Goal: Information Seeking & Learning: Learn about a topic

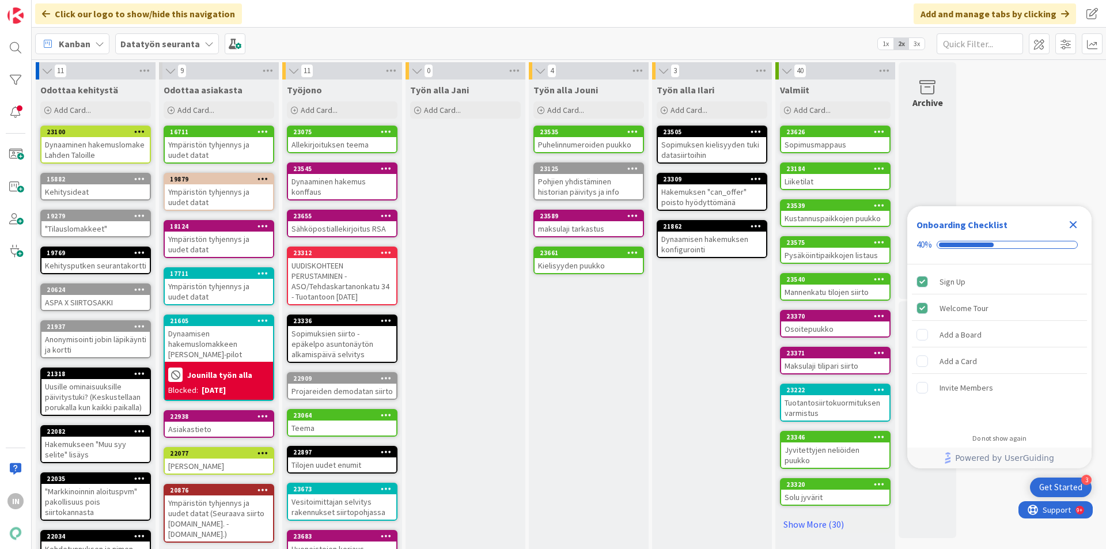
click at [340, 149] on div "Allekirjoituksen teema" at bounding box center [342, 144] width 108 height 15
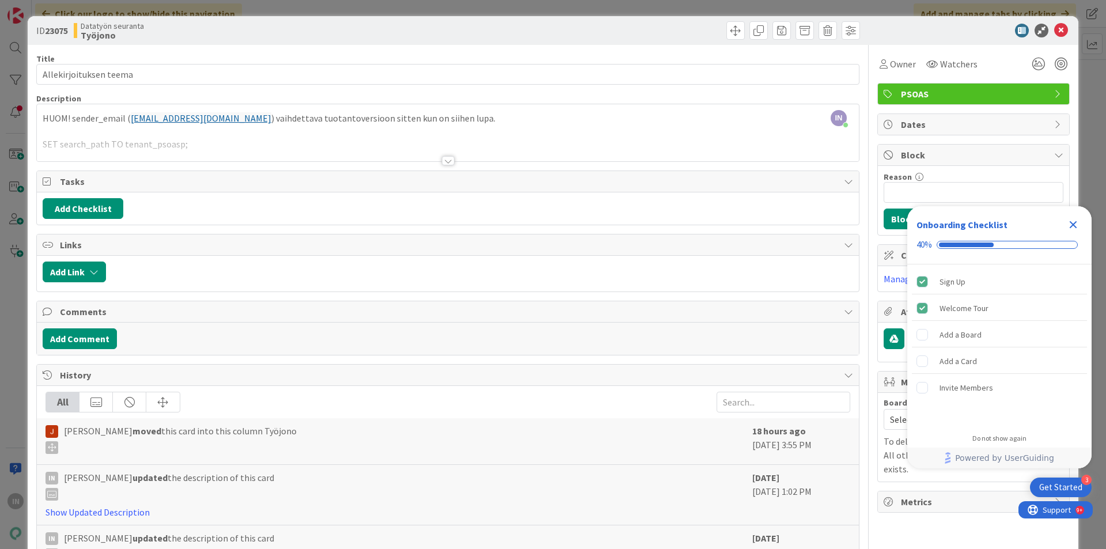
click at [388, 146] on div at bounding box center [448, 146] width 822 height 29
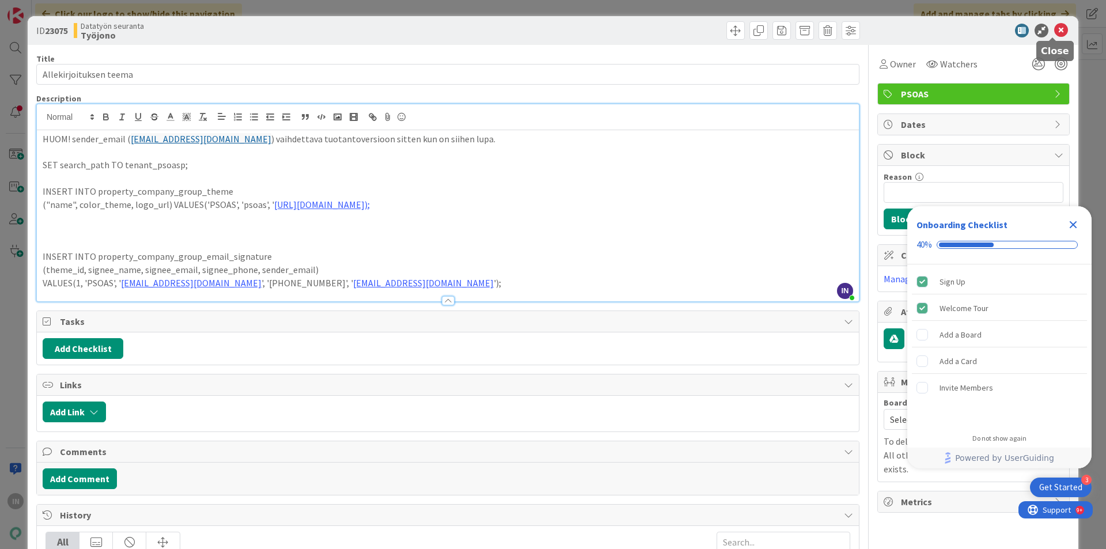
click at [1054, 33] on icon at bounding box center [1061, 31] width 14 height 14
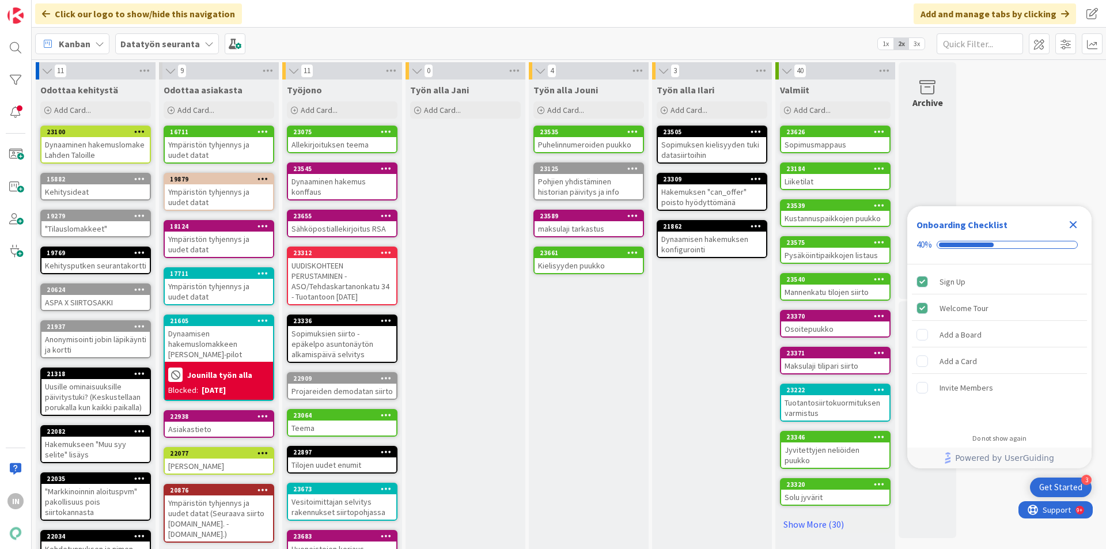
click at [334, 176] on div "Dynaaminen hakemus konffaus" at bounding box center [342, 186] width 108 height 25
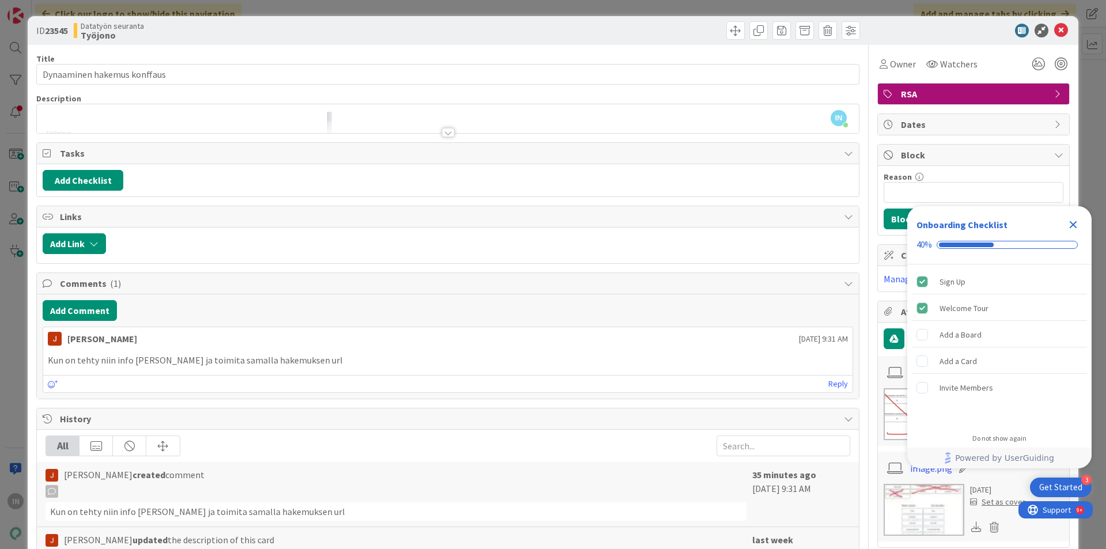
click at [394, 127] on div at bounding box center [448, 127] width 822 height 12
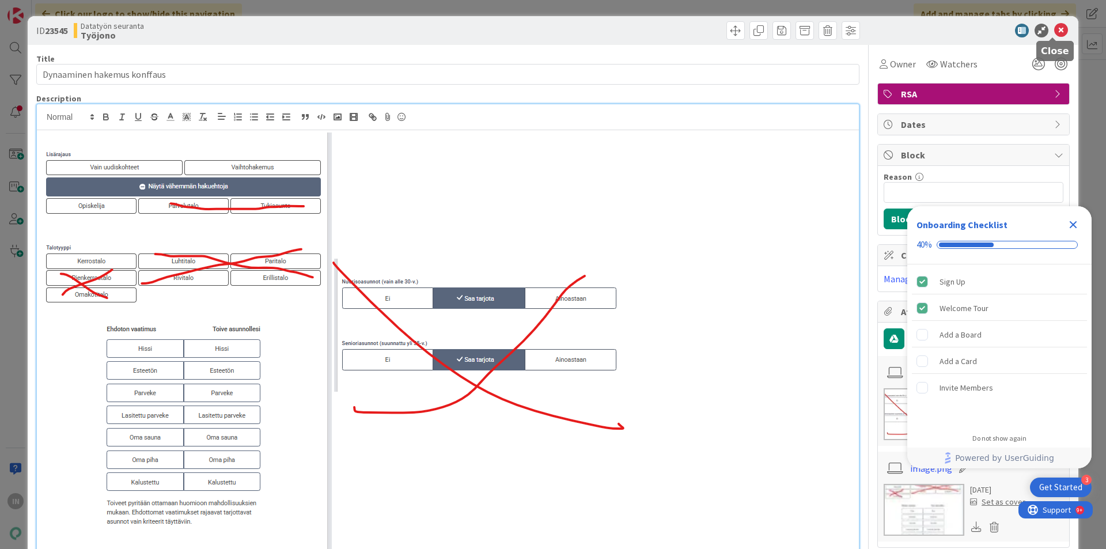
click at [1056, 31] on icon at bounding box center [1061, 31] width 14 height 14
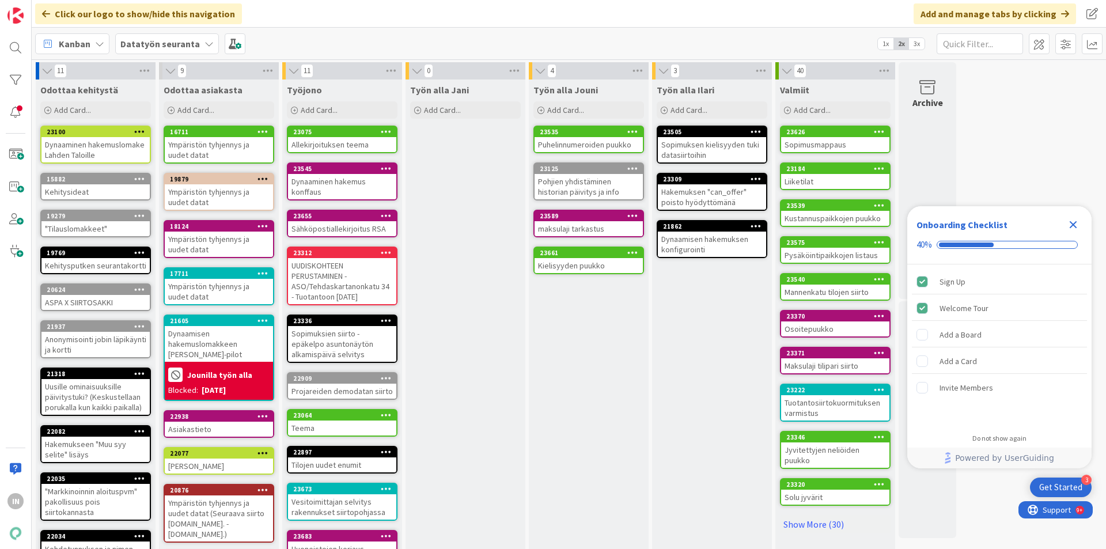
click at [334, 137] on div "Allekirjoituksen teema" at bounding box center [342, 144] width 108 height 15
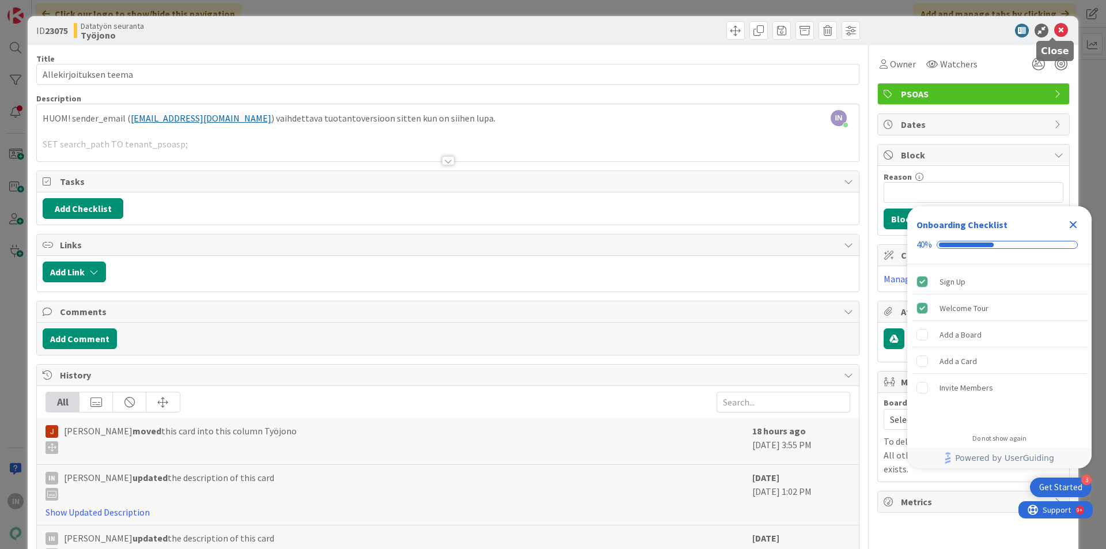
click at [1055, 32] on icon at bounding box center [1061, 31] width 14 height 14
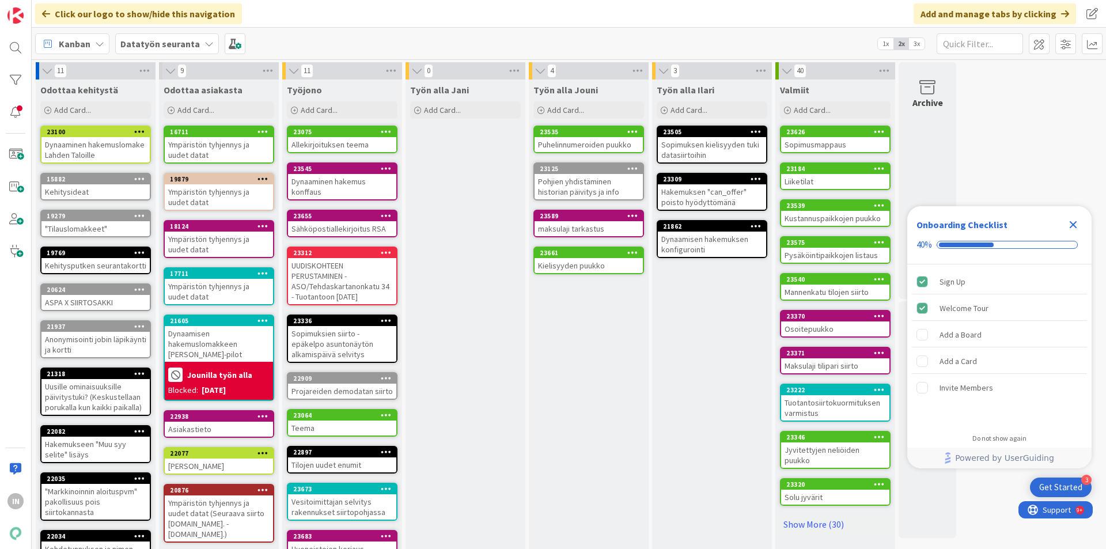
click at [1074, 223] on icon "Close Checklist" at bounding box center [1072, 224] width 7 height 7
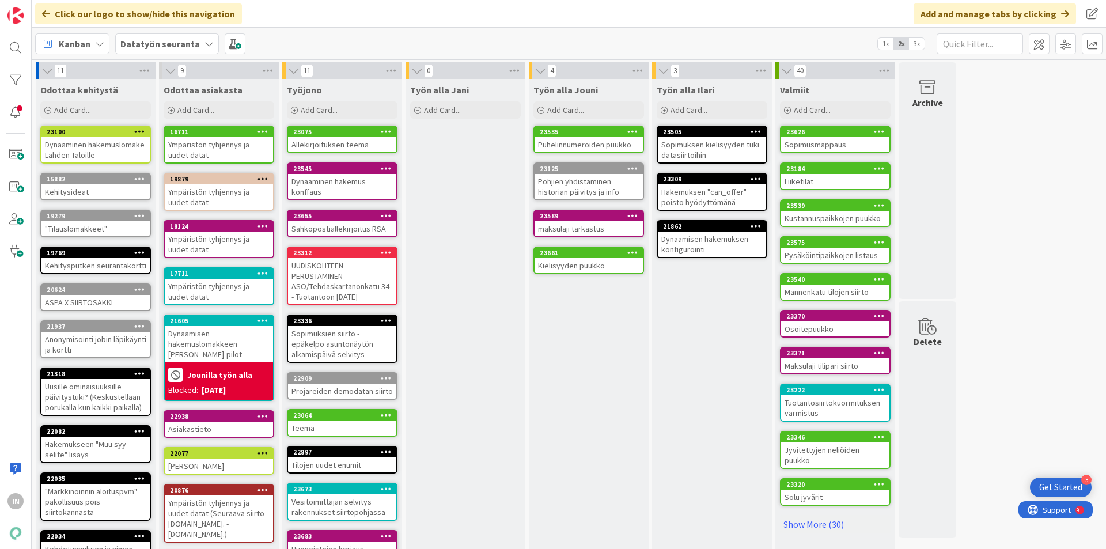
click at [352, 224] on div "Sähköpostiallekirjoitus RSA" at bounding box center [342, 228] width 108 height 15
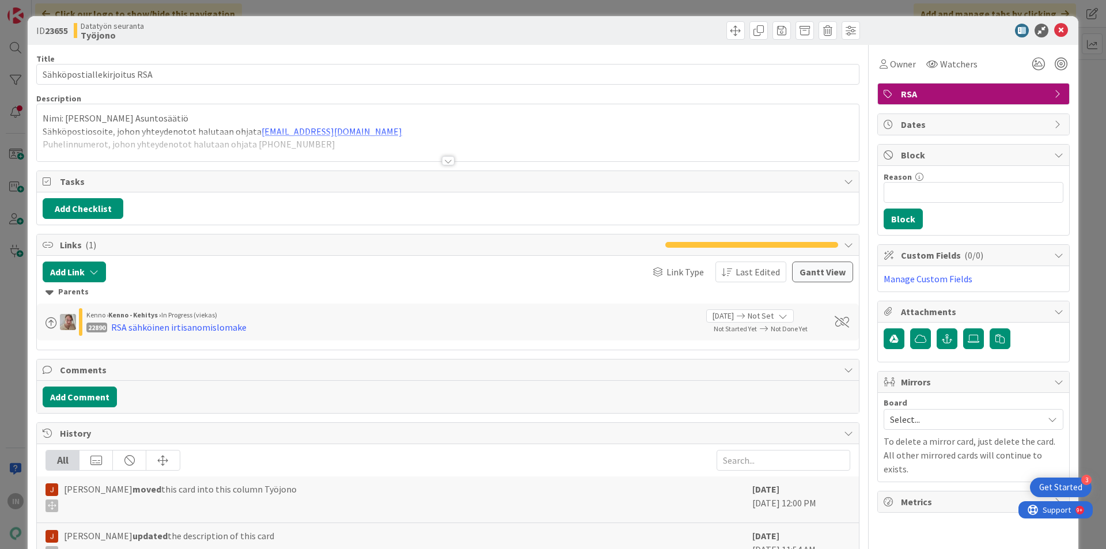
click at [393, 121] on div "Nimi: Raahen Seudun Asuntosäätiö Sähköpostiosoite, johon yhteydenotot halutaan …" at bounding box center [448, 132] width 822 height 57
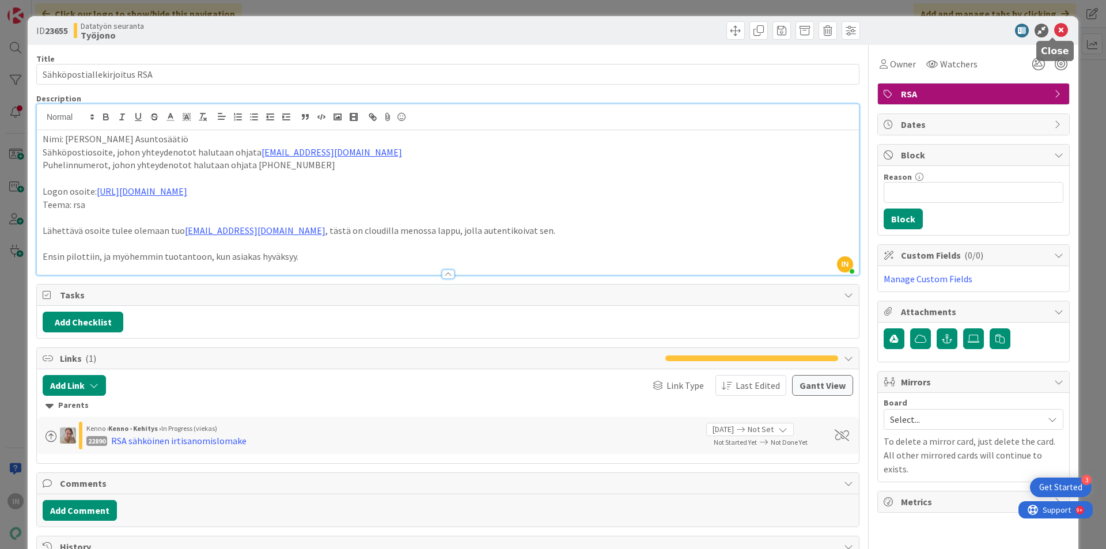
click at [1056, 30] on icon at bounding box center [1061, 31] width 14 height 14
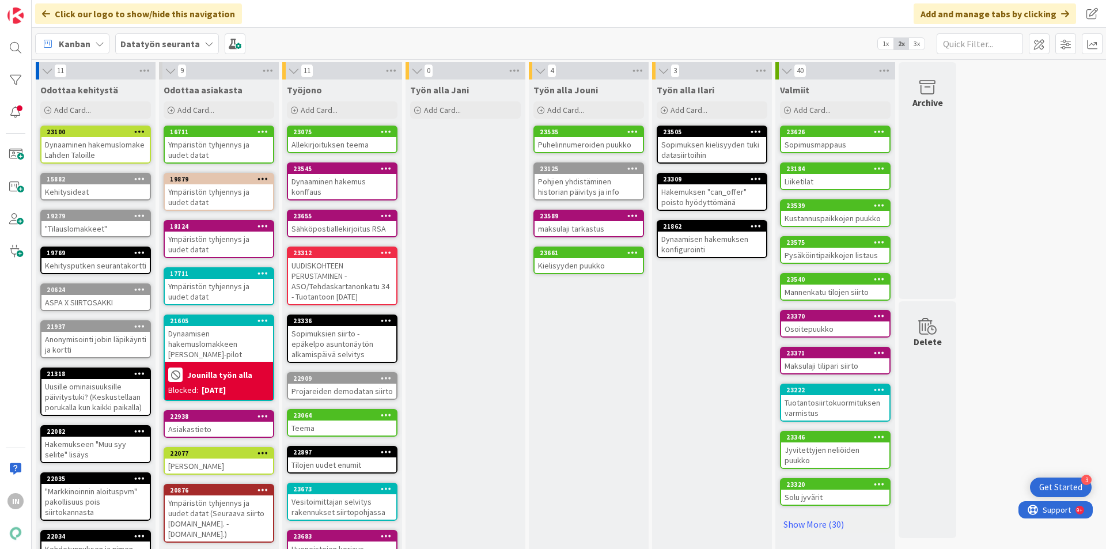
click at [340, 139] on div "Allekirjoituksen teema" at bounding box center [342, 144] width 108 height 15
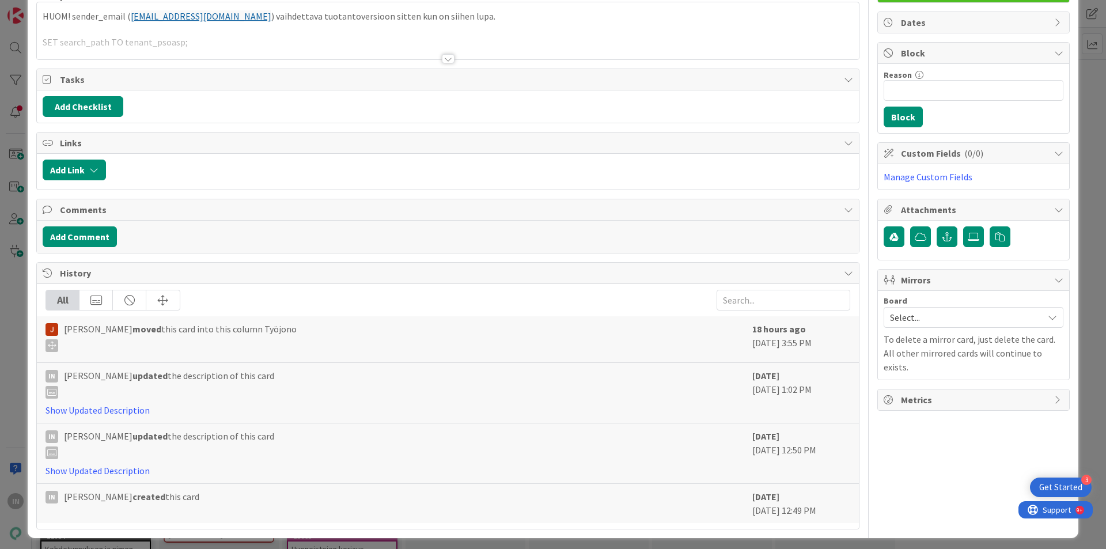
scroll to position [107, 0]
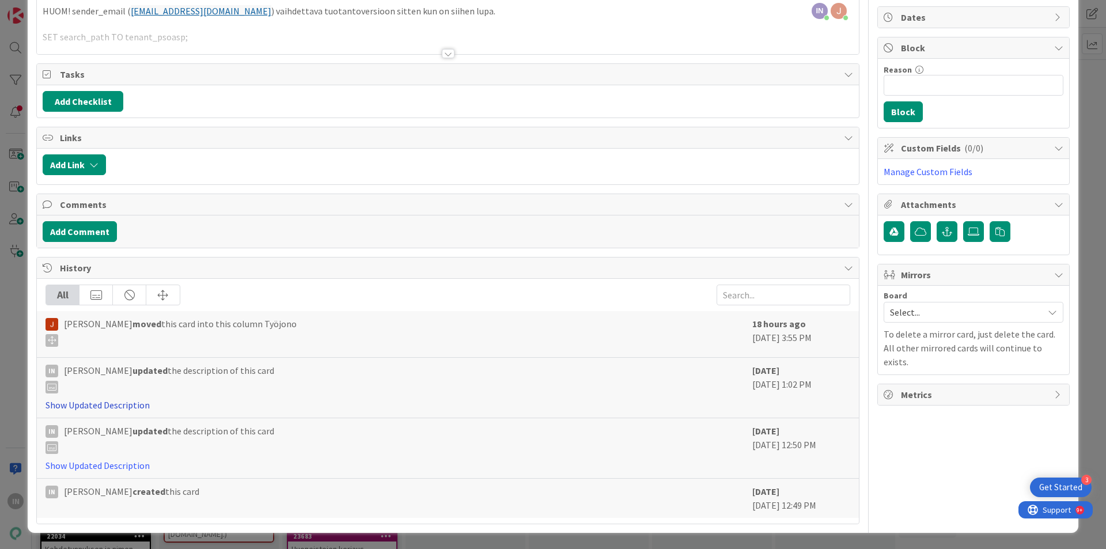
click at [116, 400] on link "Show Updated Description" at bounding box center [97, 405] width 104 height 12
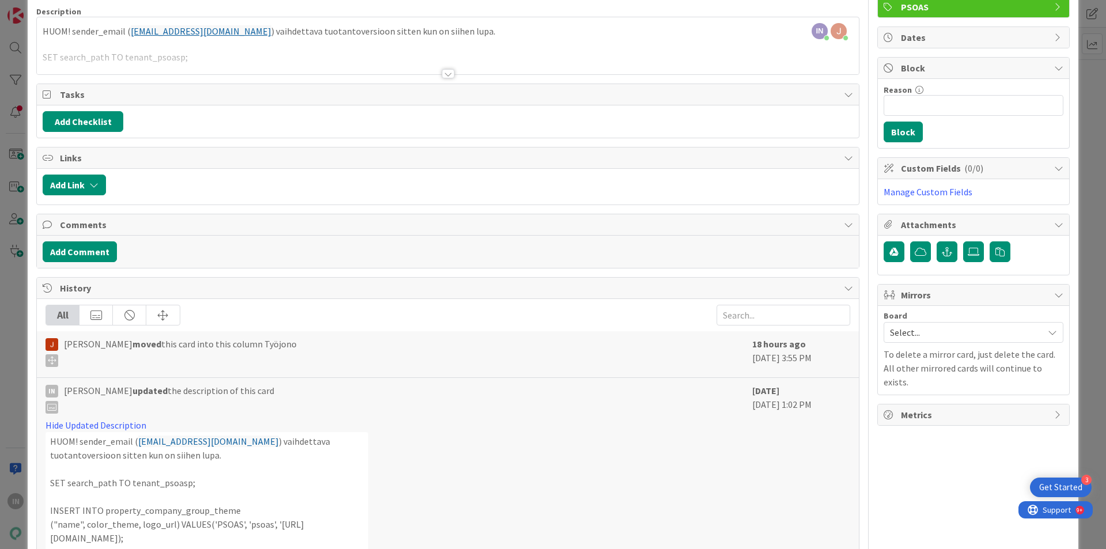
scroll to position [0, 0]
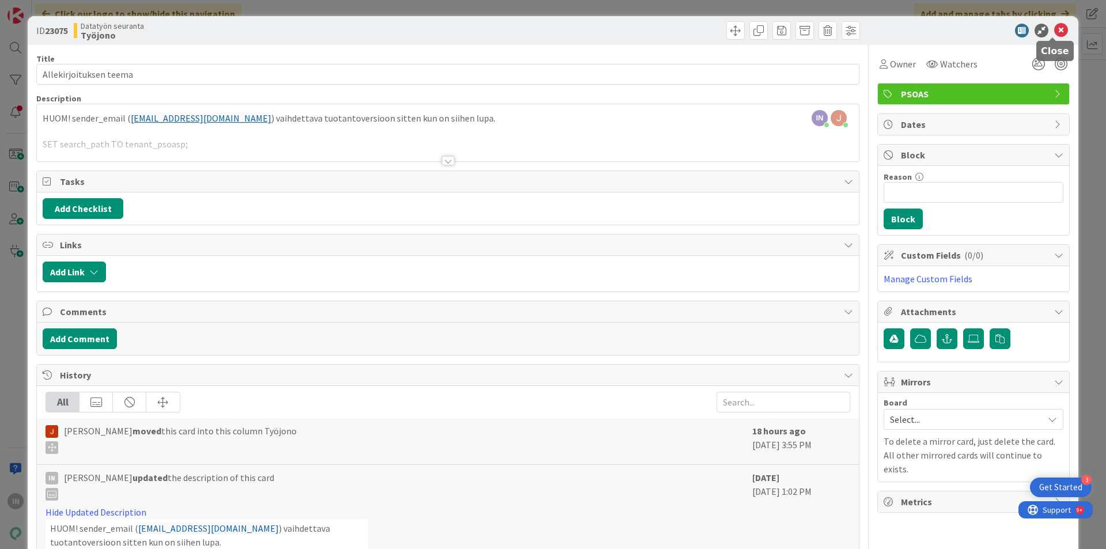
click at [1056, 33] on icon at bounding box center [1061, 31] width 14 height 14
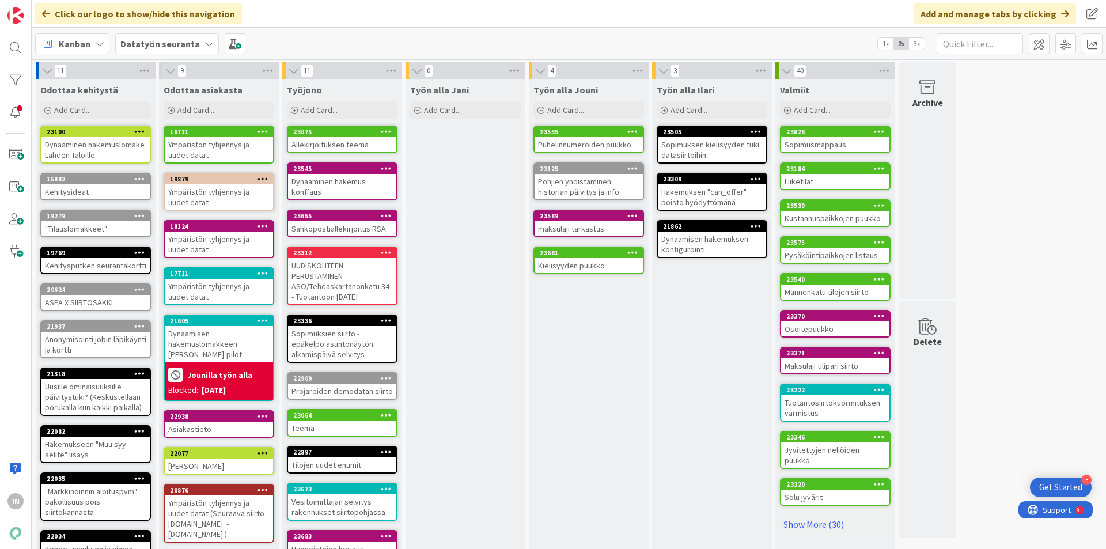
click at [346, 185] on div "Dynaaminen hakemus konffaus" at bounding box center [342, 186] width 108 height 25
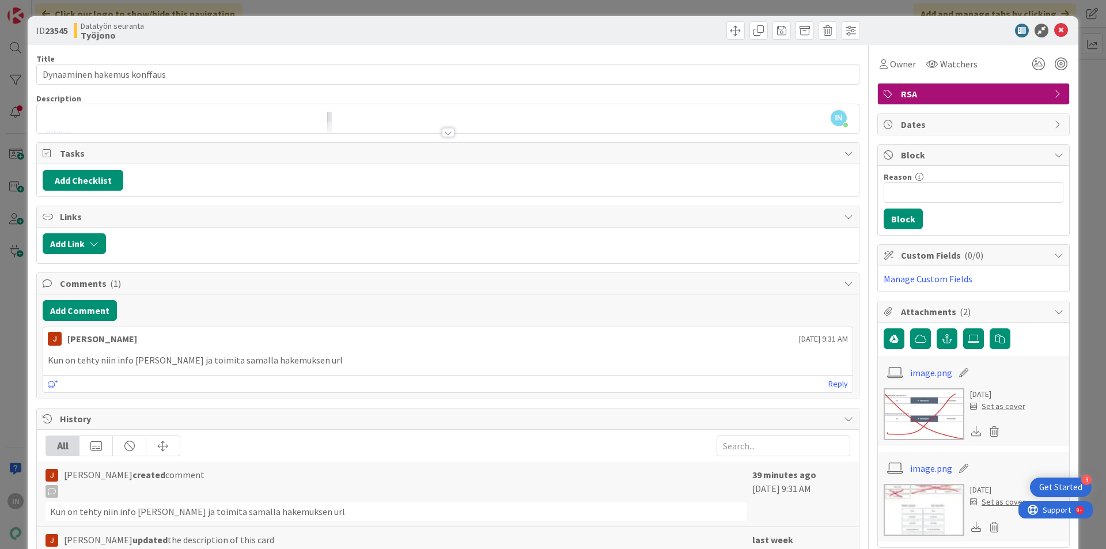
click at [417, 131] on div at bounding box center [448, 127] width 822 height 12
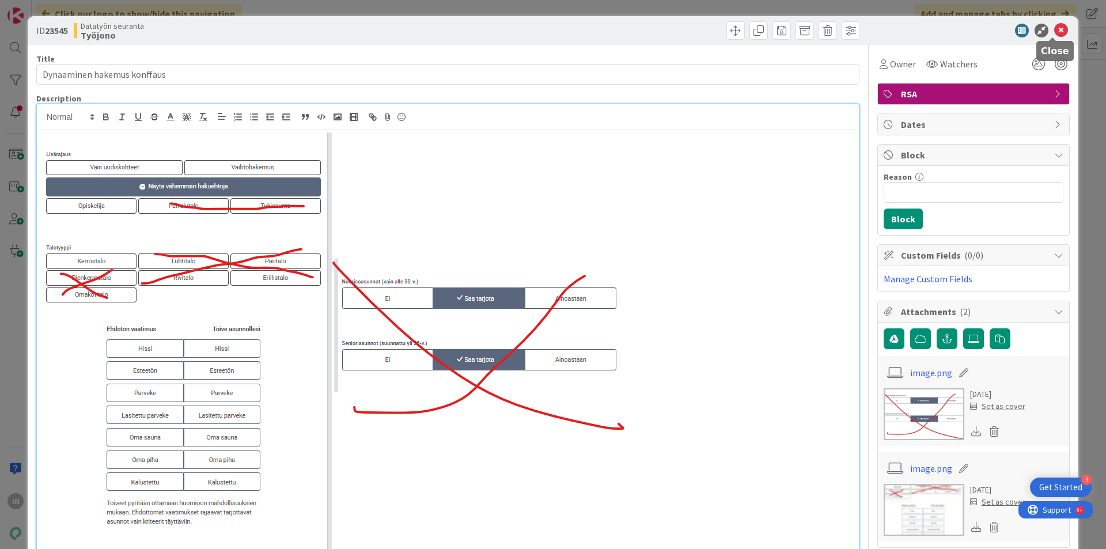
click at [1054, 27] on icon at bounding box center [1061, 31] width 14 height 14
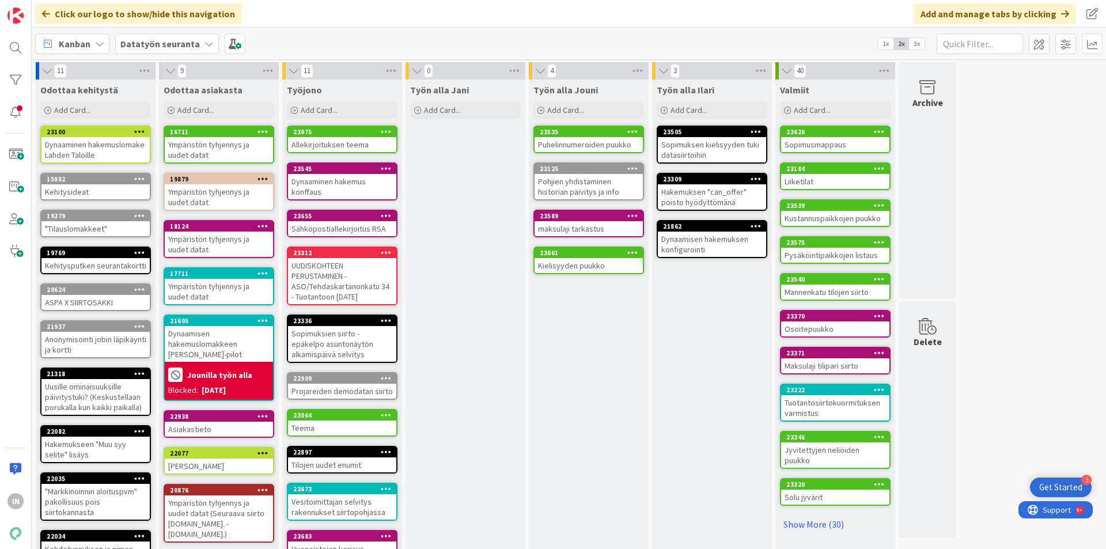
click at [350, 146] on div "Allekirjoituksen teema" at bounding box center [342, 144] width 108 height 15
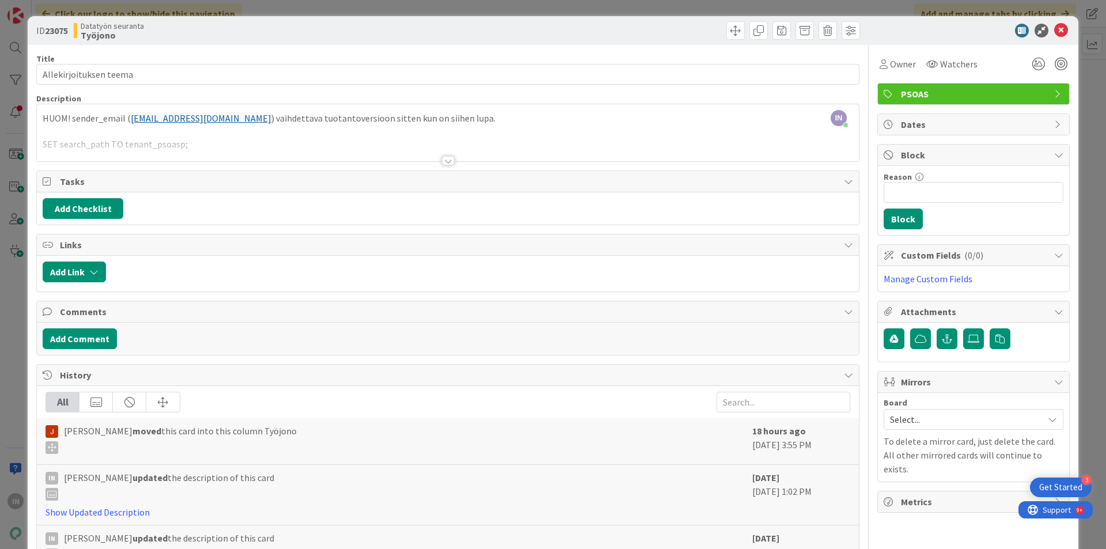
click at [442, 160] on div at bounding box center [448, 160] width 13 height 9
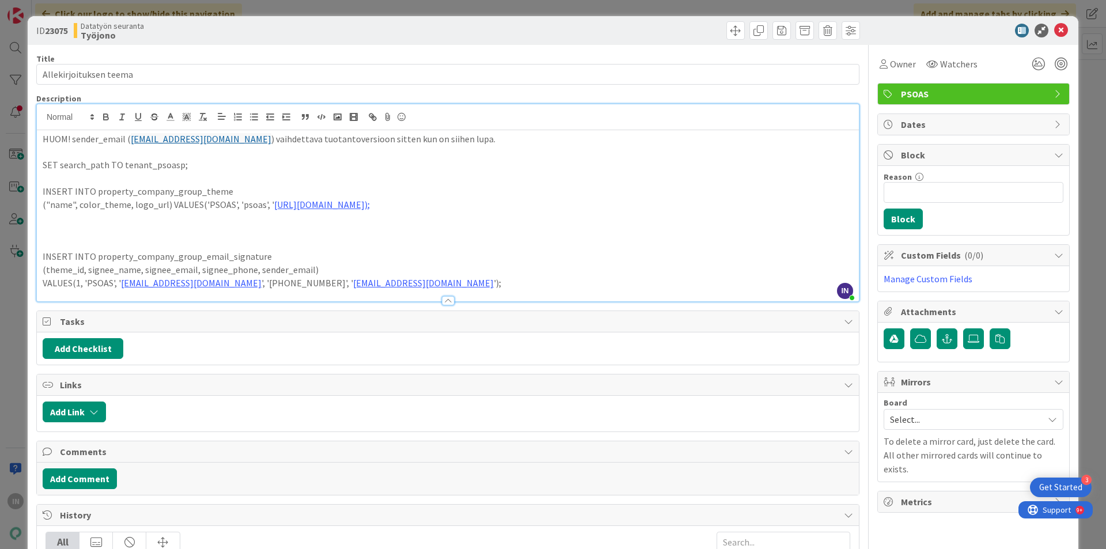
click at [601, 206] on p "("name", color_theme, logo_url) VALUES('PSOAS', 'psoas', ' https://kenno-public…" at bounding box center [448, 204] width 810 height 13
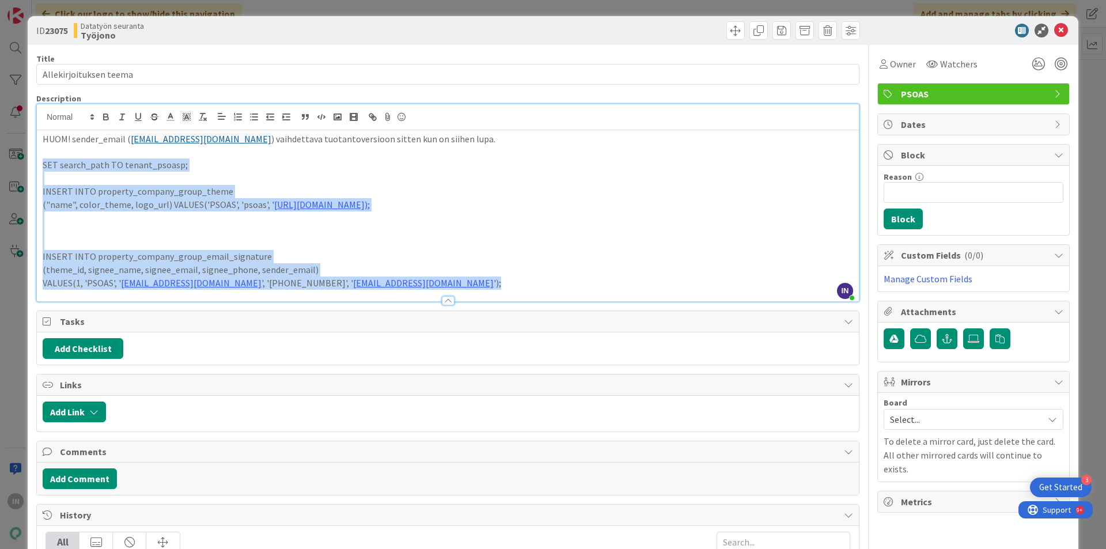
copy div "SET search_path TO tenant_psoasp; INSERT INTO property_company_group_theme ("na…"
click at [467, 172] on p at bounding box center [448, 178] width 810 height 13
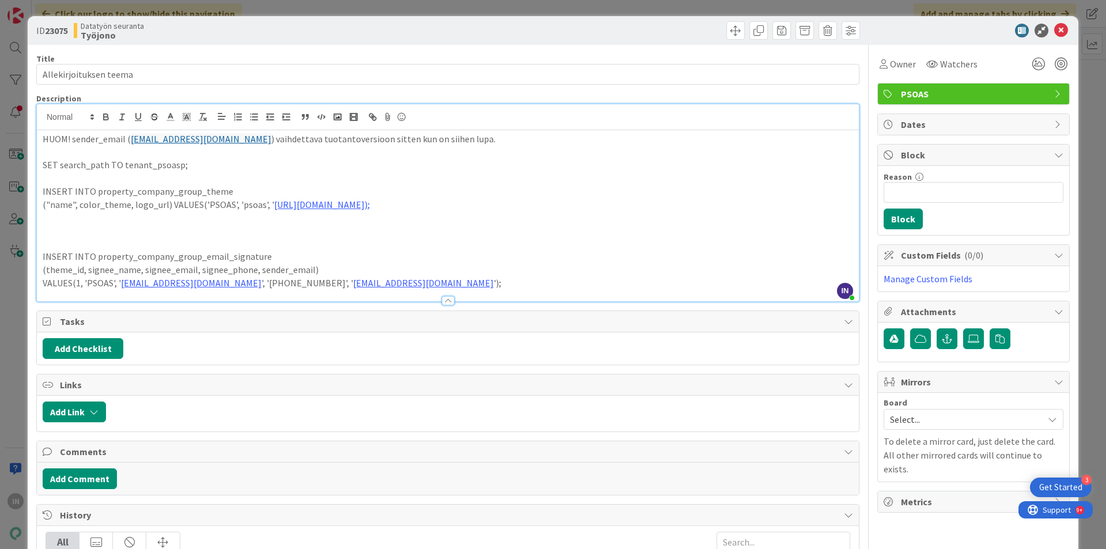
click at [237, 139] on p "HUOM! sender_email ( asuntotoimisto@psoas.fi ) vaihdettava tuotantoversioon sit…" at bounding box center [448, 138] width 810 height 13
copy link "asuntotoimisto@psoas.fi"
click at [84, 483] on button "Add Comment" at bounding box center [80, 478] width 74 height 21
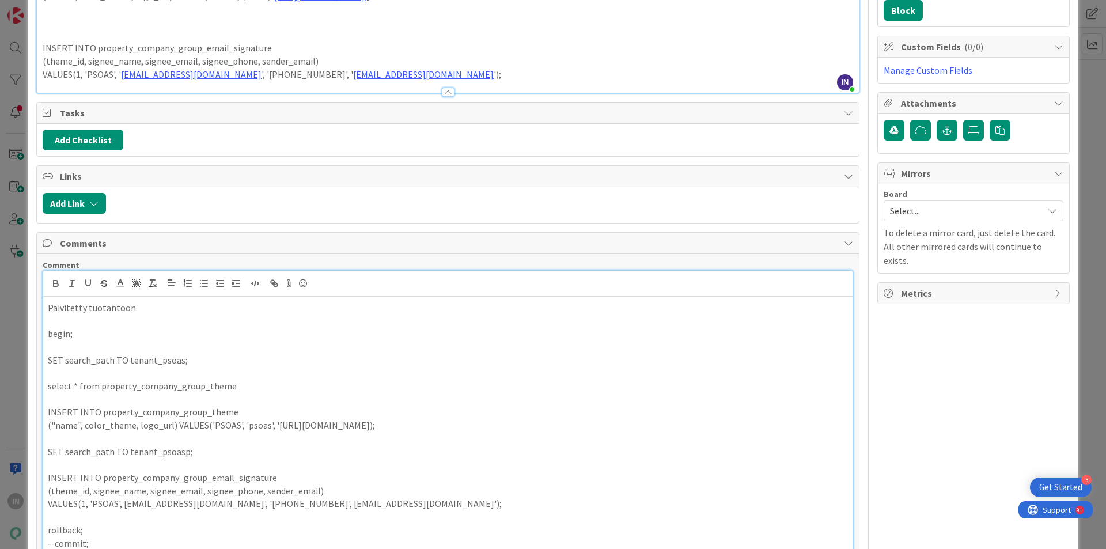
click at [233, 452] on p "SET search_path TO tenant_psoasp;" at bounding box center [448, 451] width 800 height 13
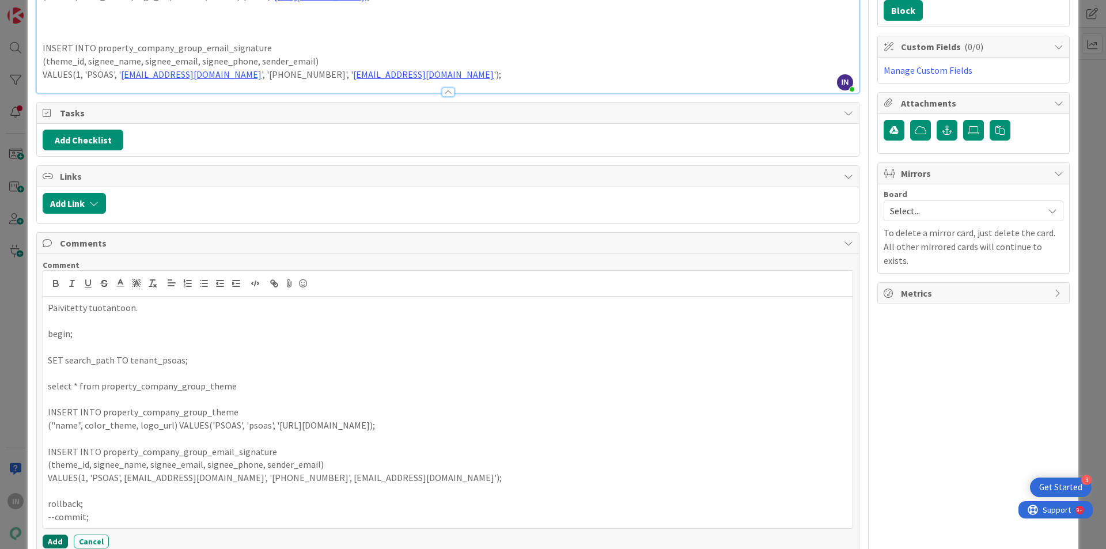
click at [52, 529] on button "Add" at bounding box center [55, 541] width 25 height 14
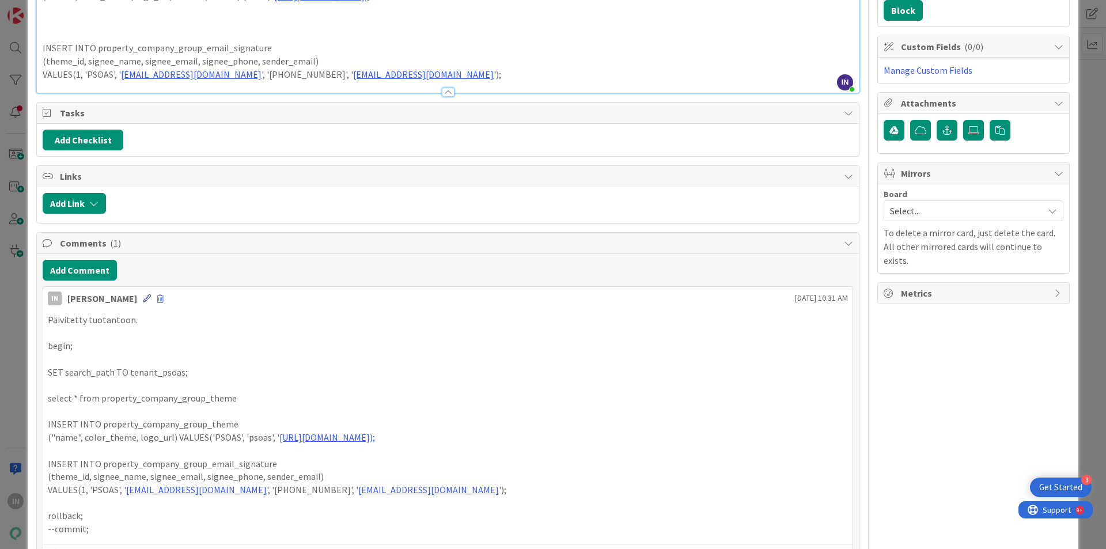
click at [143, 299] on icon at bounding box center [147, 298] width 8 height 8
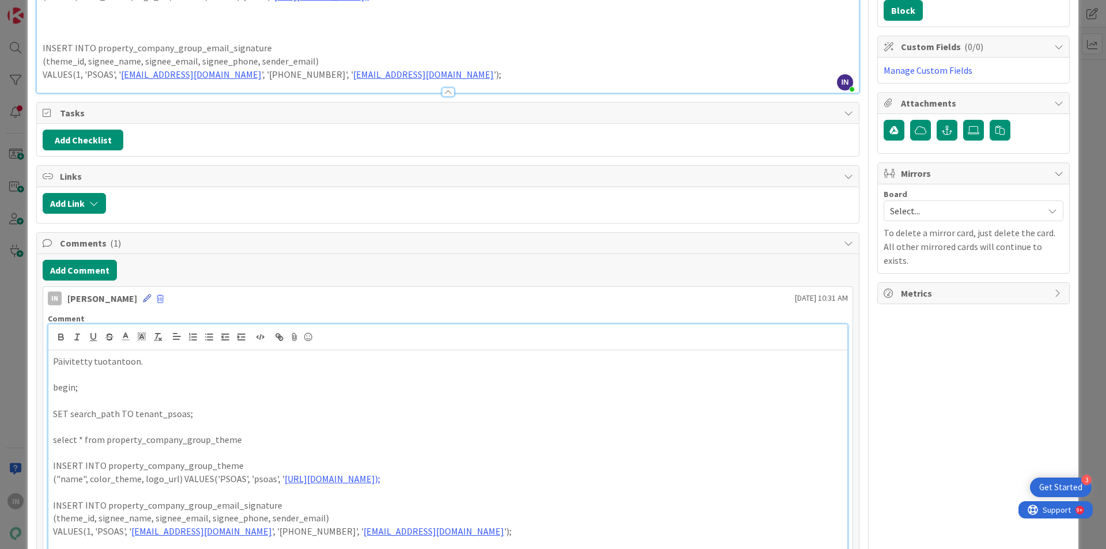
scroll to position [236, 0]
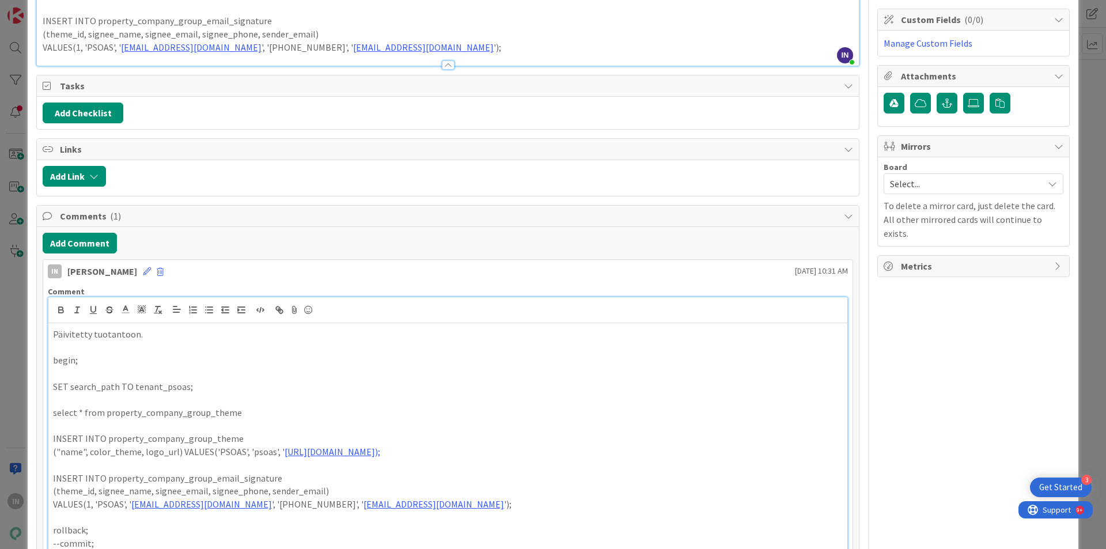
click at [74, 334] on p "Päivitetty tuotantoon." at bounding box center [448, 334] width 790 height 13
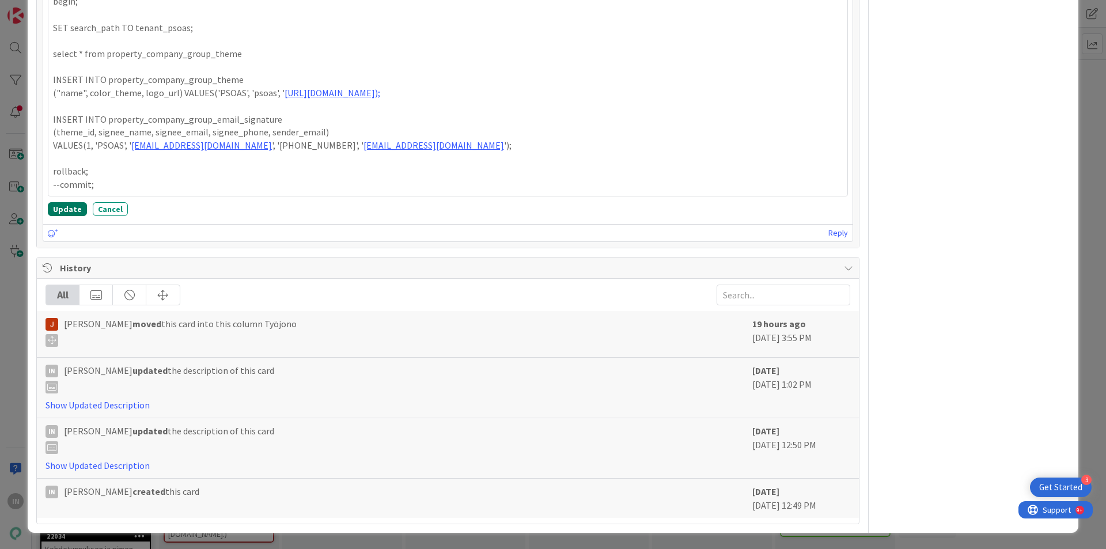
click at [67, 214] on button "Update" at bounding box center [67, 209] width 39 height 14
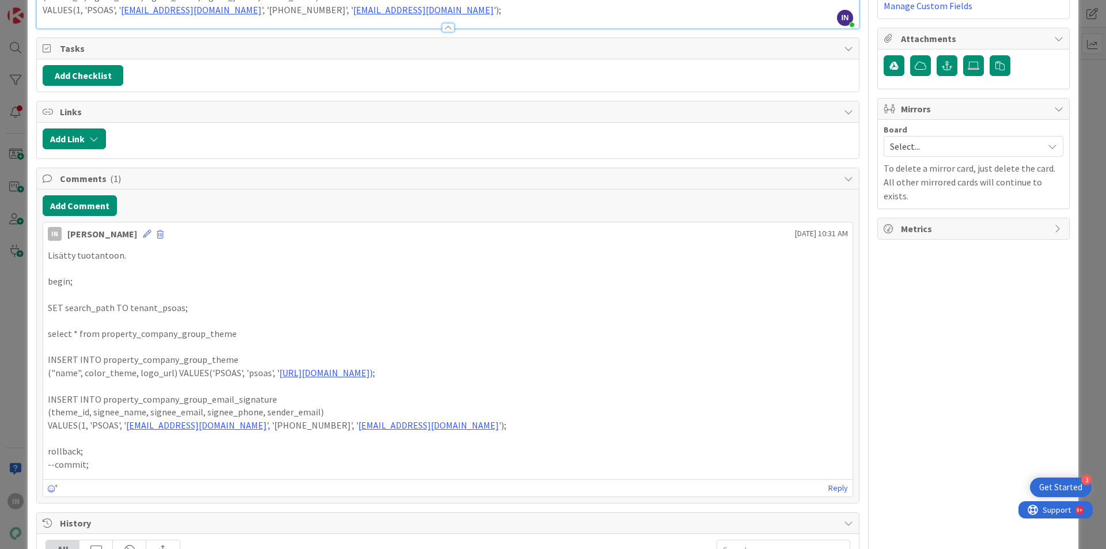
scroll to position [10, 0]
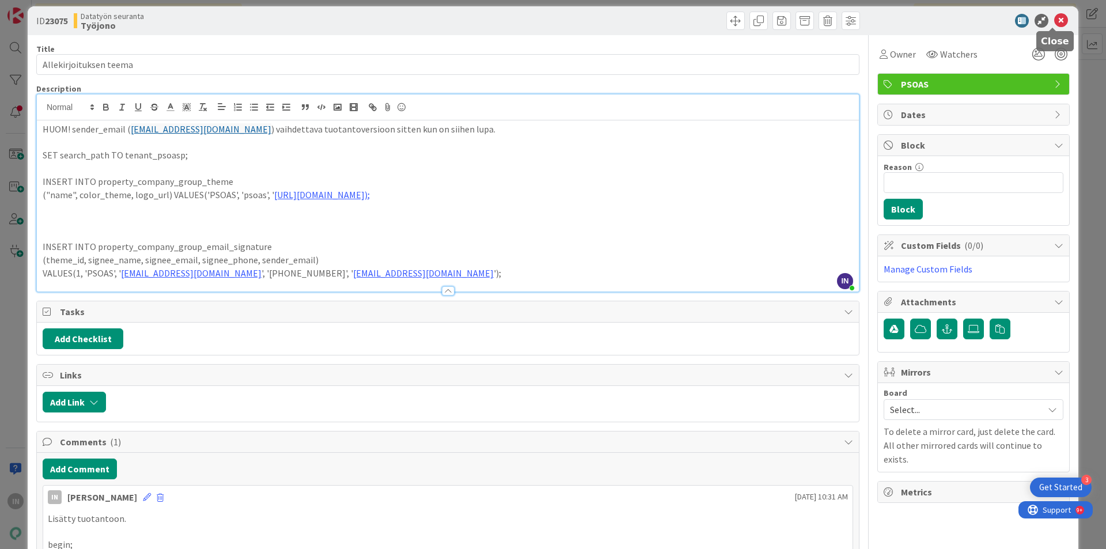
click at [1054, 22] on icon at bounding box center [1061, 21] width 14 height 14
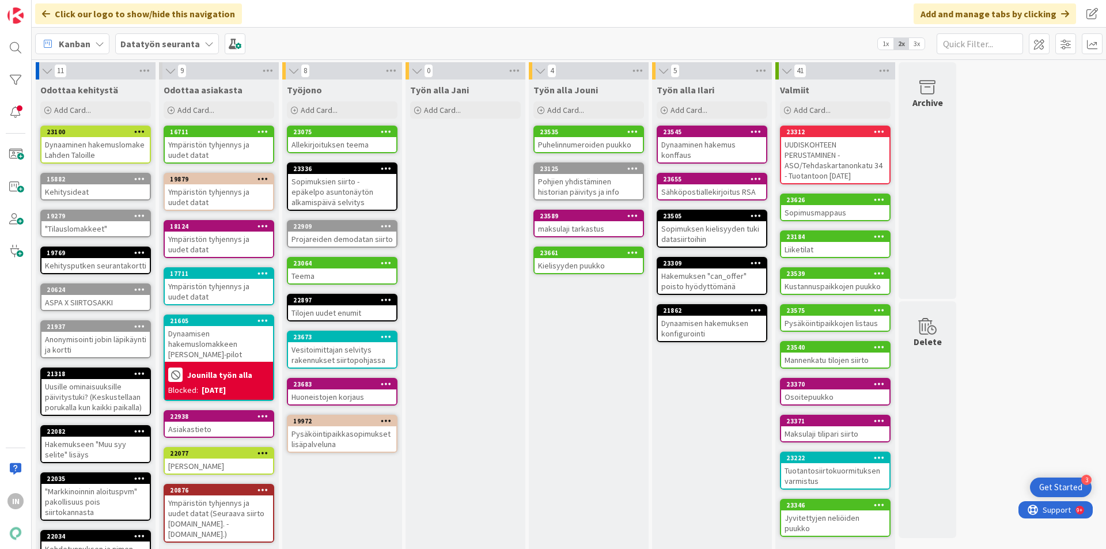
click at [687, 141] on div "Dynaaminen hakemus konffaus" at bounding box center [712, 149] width 108 height 25
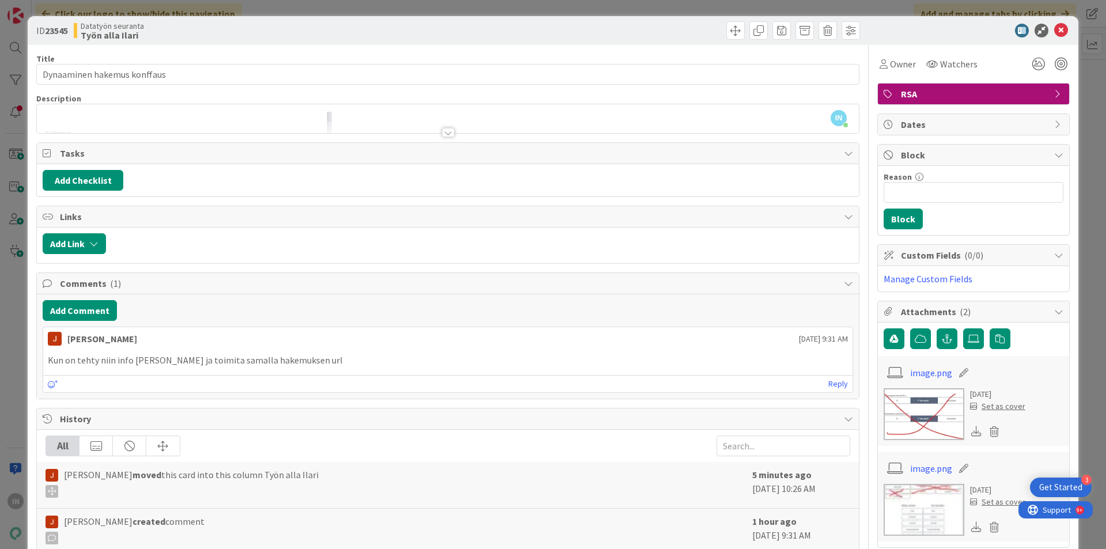
click at [1056, 29] on icon at bounding box center [1061, 31] width 14 height 14
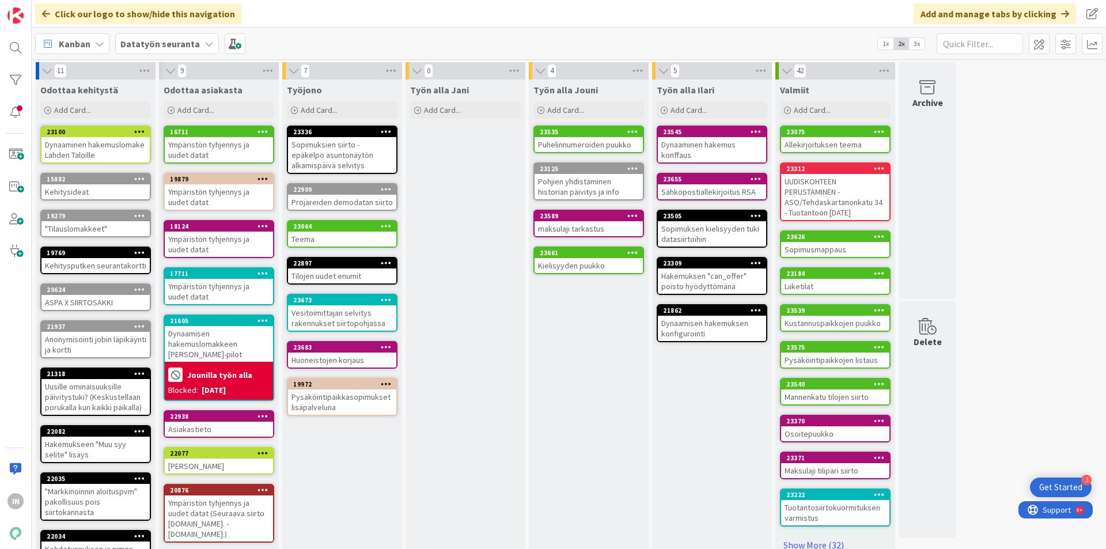
click at [528, 389] on div "4 Työn alla Jouni Add Card... 23535 Puhelinnumeroiden puukko 23125 Pohjien yhdi…" at bounding box center [588, 343] width 123 height 563
click at [693, 150] on div "Dynaaminen hakemus konffaus" at bounding box center [712, 149] width 108 height 25
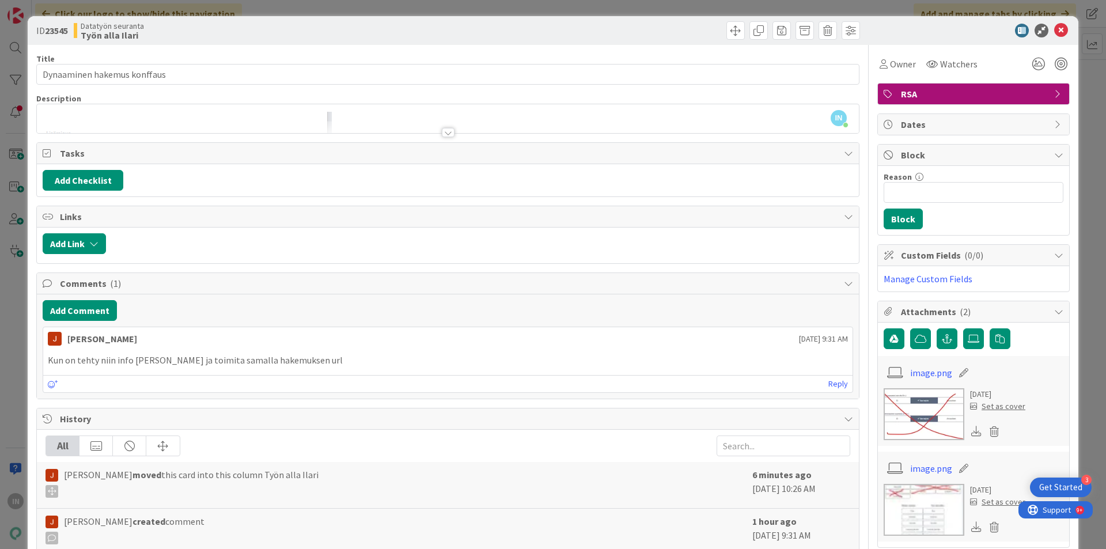
click at [447, 128] on div at bounding box center [448, 132] width 13 height 9
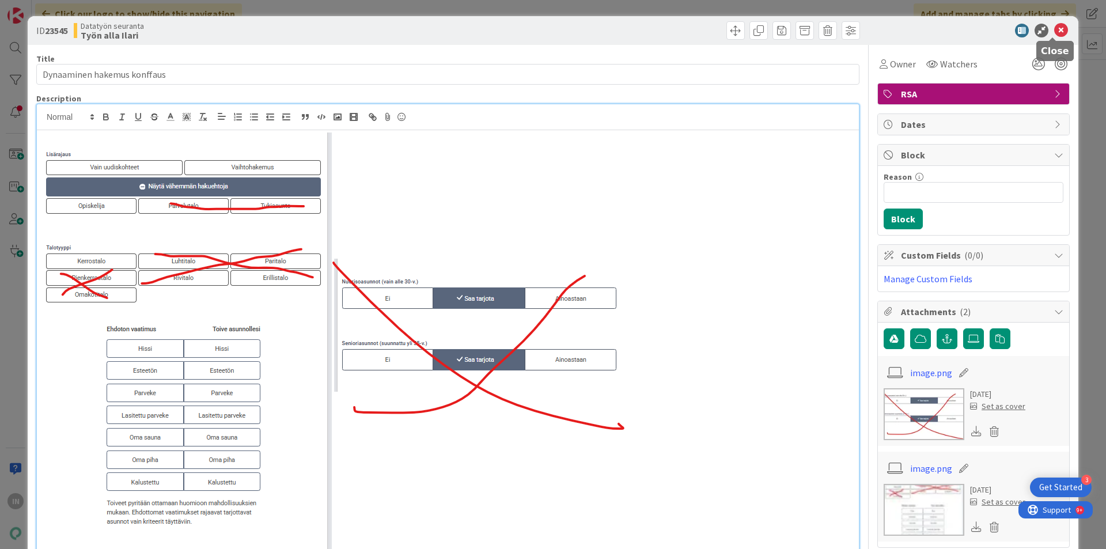
click at [1054, 31] on icon at bounding box center [1061, 31] width 14 height 14
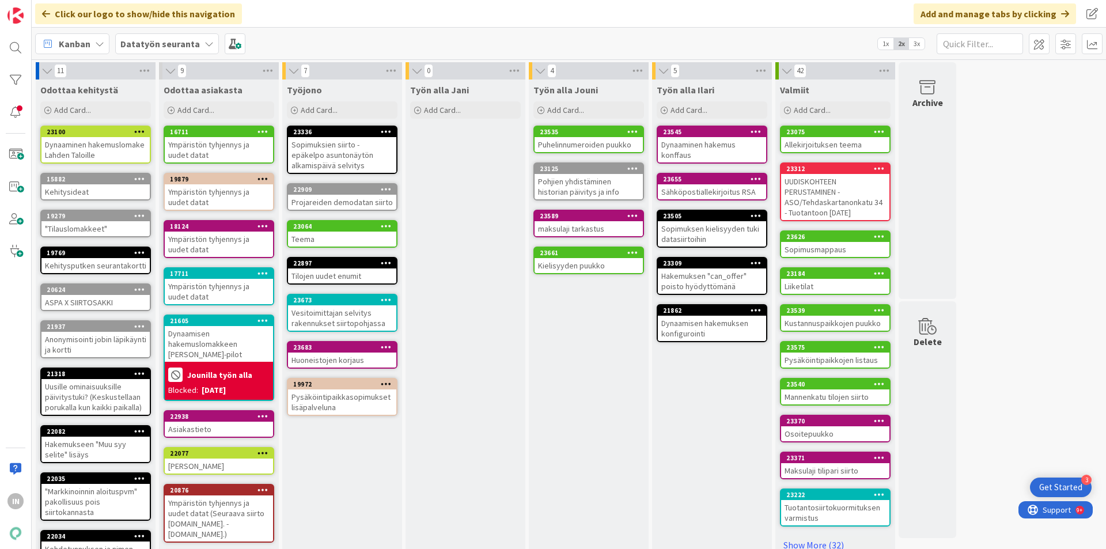
scroll to position [66, 0]
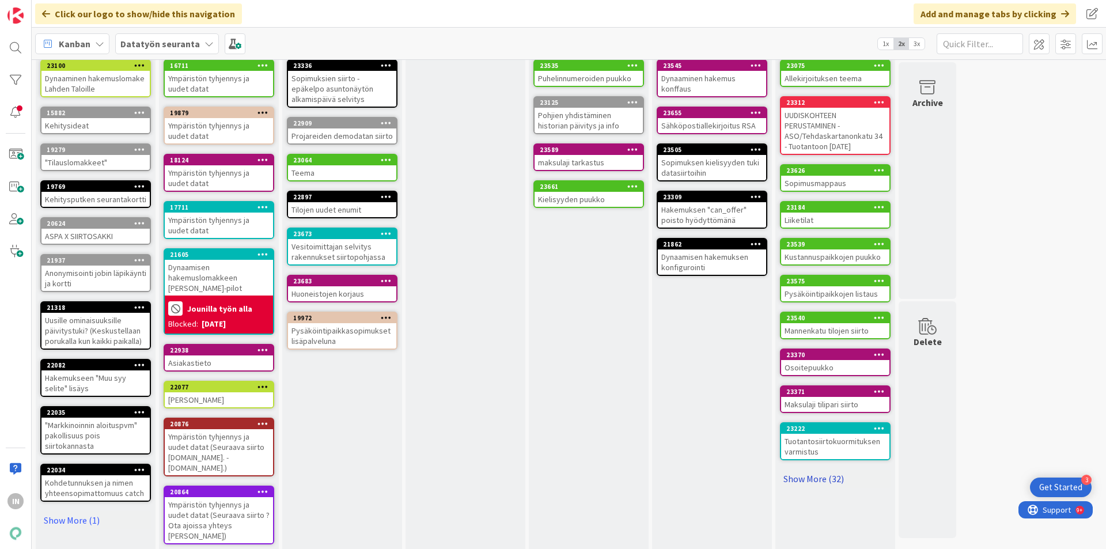
click at [820, 472] on link "Show More (32)" at bounding box center [835, 478] width 111 height 18
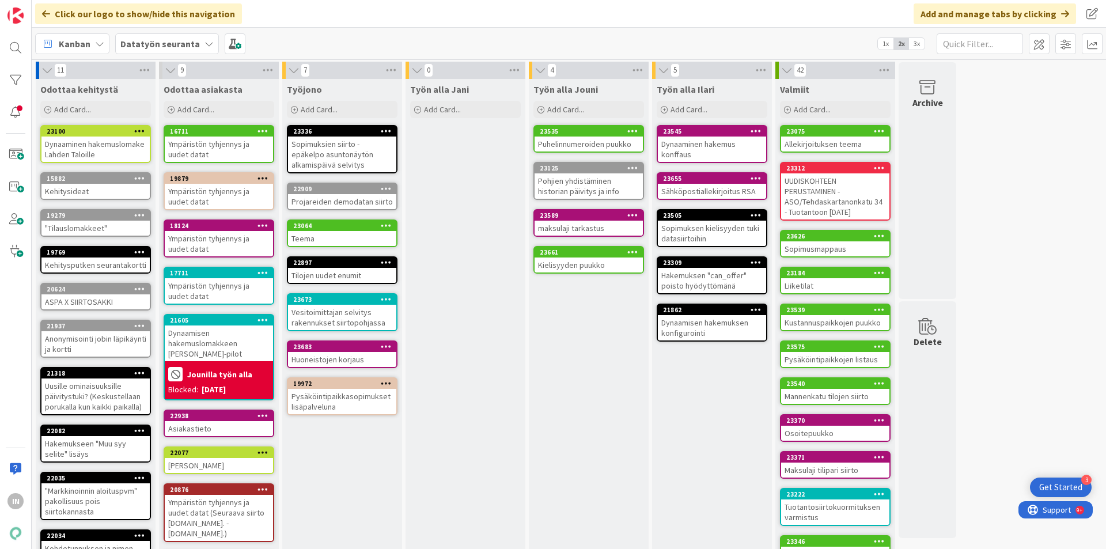
scroll to position [0, 0]
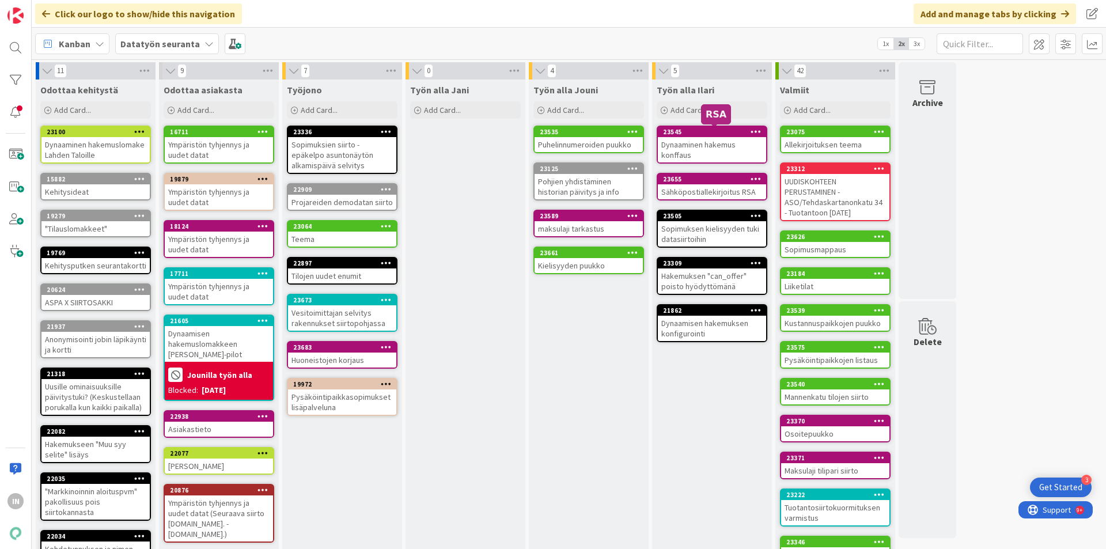
click at [700, 140] on div "Dynaaminen hakemus konffaus" at bounding box center [712, 149] width 108 height 25
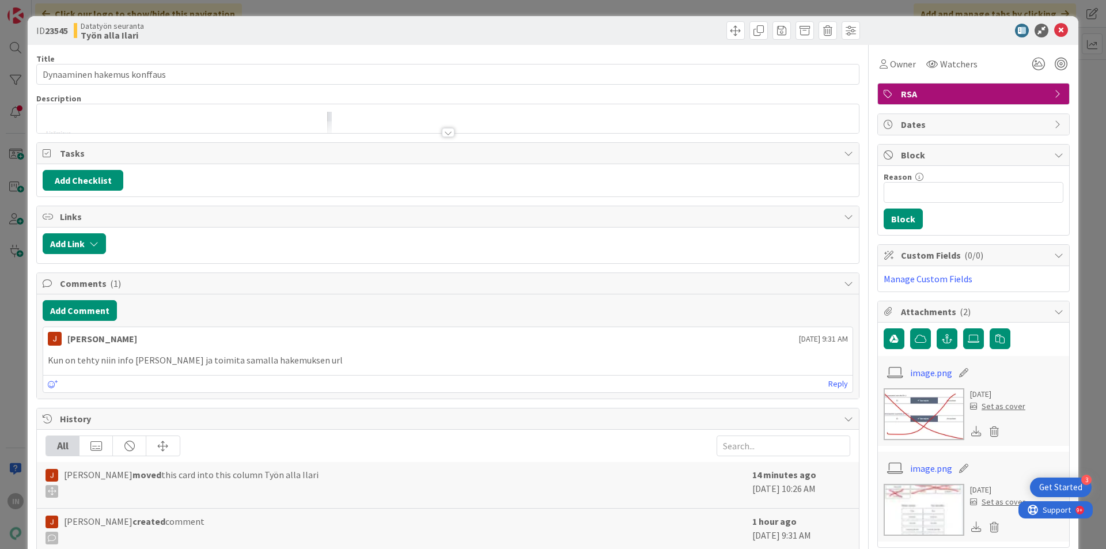
click at [448, 127] on div at bounding box center [448, 127] width 822 height 12
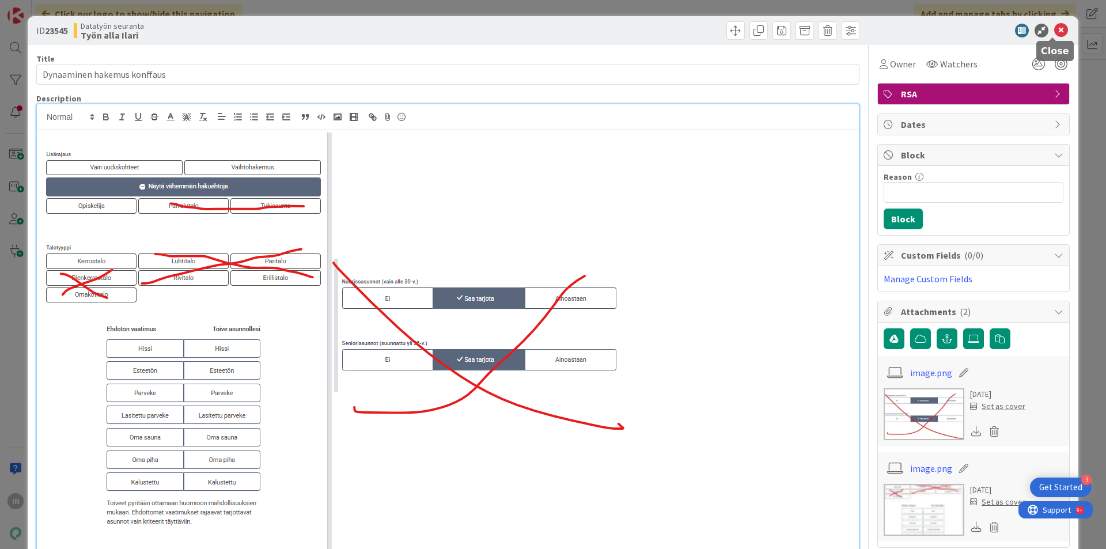
click at [1057, 33] on icon at bounding box center [1061, 31] width 14 height 14
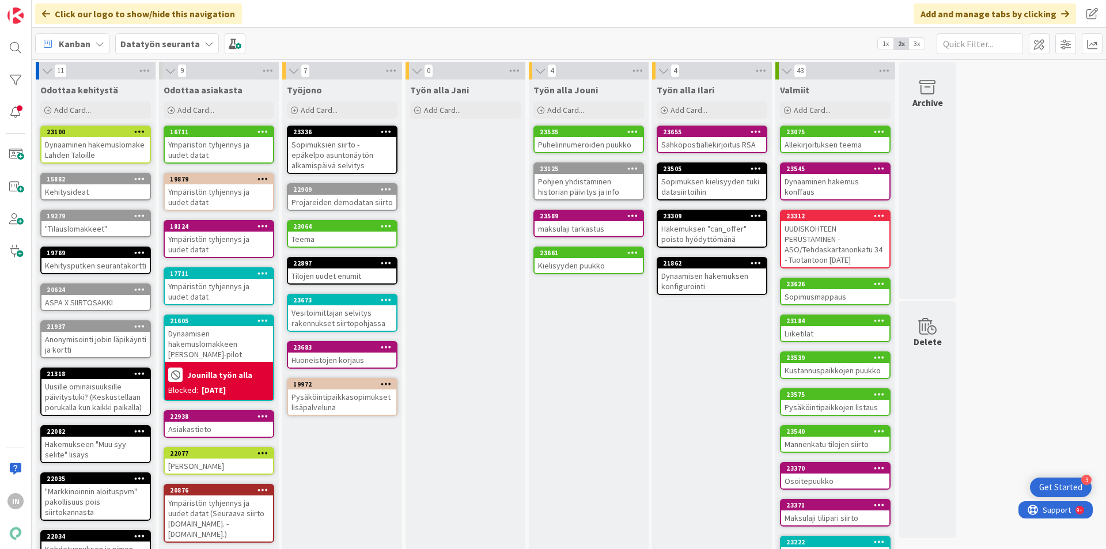
click at [705, 136] on div "23655" at bounding box center [712, 132] width 108 height 10
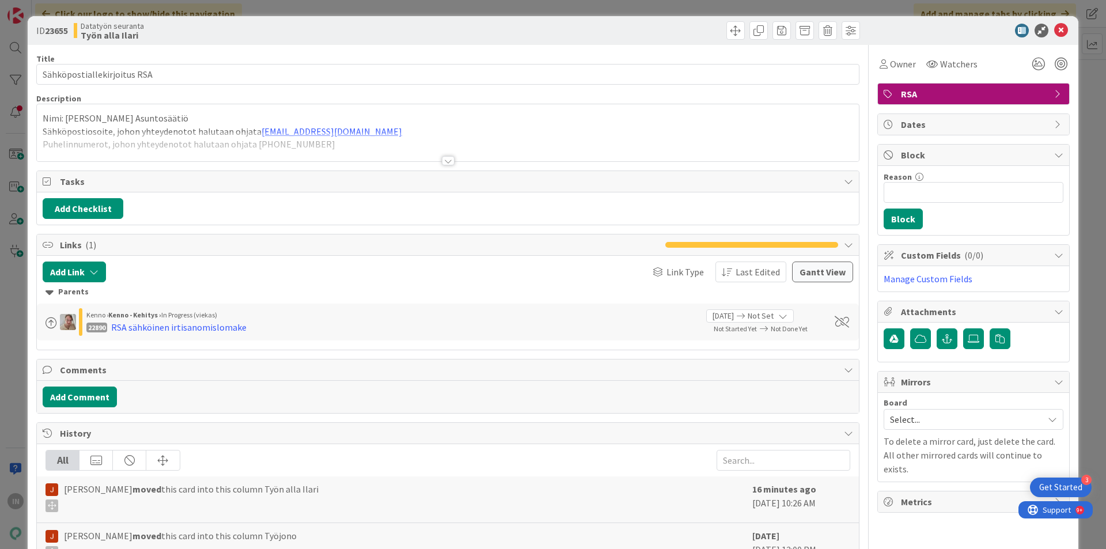
click at [409, 143] on div at bounding box center [448, 146] width 822 height 29
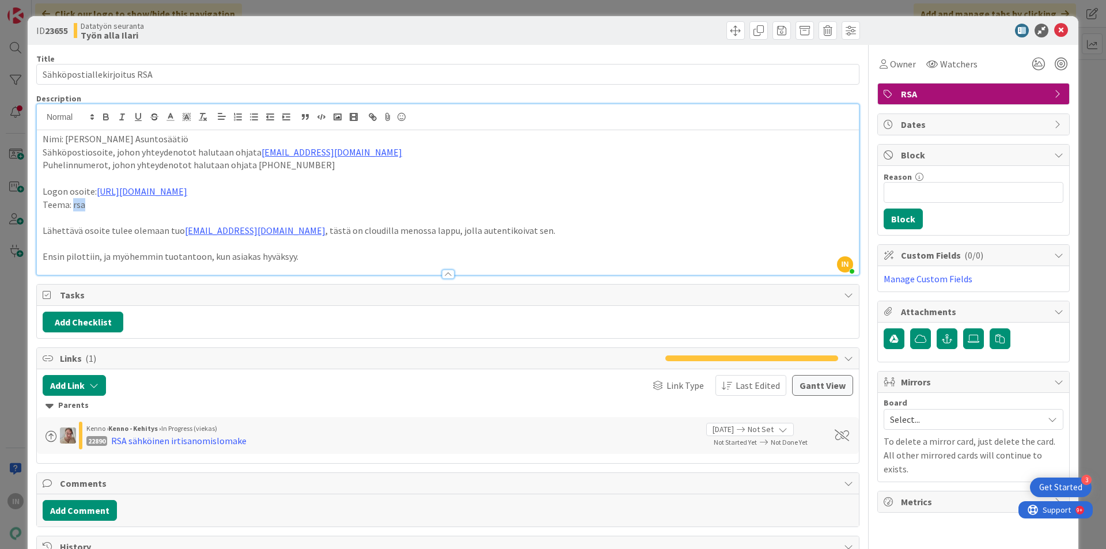
drag, startPoint x: 90, startPoint y: 204, endPoint x: 74, endPoint y: 208, distance: 17.2
click at [74, 208] on p "Teema: rsa" at bounding box center [448, 204] width 810 height 13
copy p "rsa"
drag, startPoint x: 344, startPoint y: 188, endPoint x: 97, endPoint y: 192, distance: 247.7
click at [97, 192] on p "Logon osoite: https://kenno-public-gfx.s3.eu-west-1.amazonaws.com/rsa/RSA-logo.…" at bounding box center [448, 191] width 810 height 13
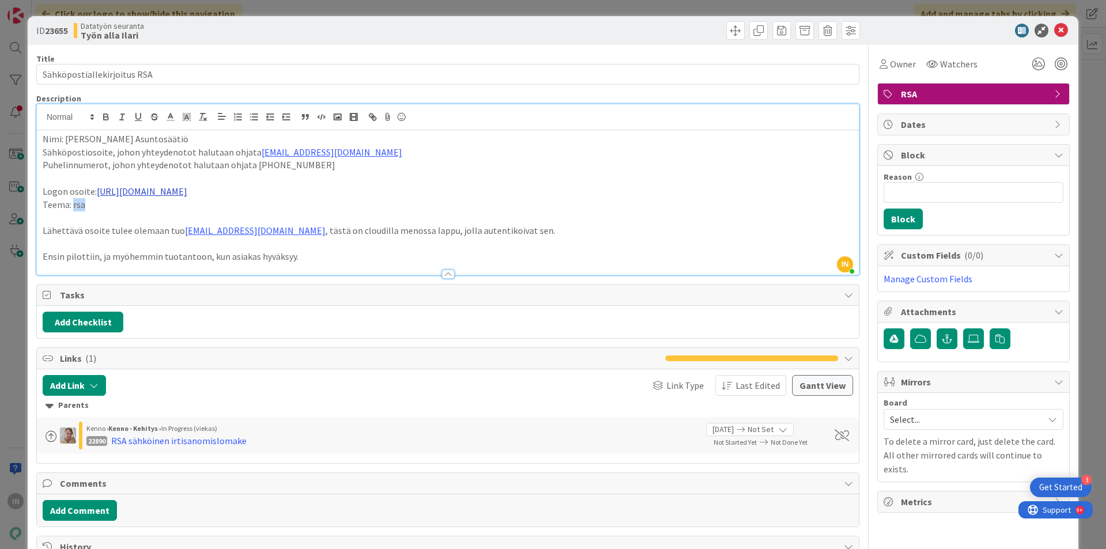
copy link "https://kenno-public-gfx.s3.eu-west-1.amazonaws.com/rsa/RSA-logo.png"
drag, startPoint x: 188, startPoint y: 141, endPoint x: 65, endPoint y: 136, distance: 123.4
click at [65, 136] on p "Nimi: Raahen Seudun Asuntosäätiö" at bounding box center [448, 138] width 810 height 13
copy p "Raahen Seudun Asuntosäätiö"
drag, startPoint x: 317, startPoint y: 153, endPoint x: 254, endPoint y: 154, distance: 62.8
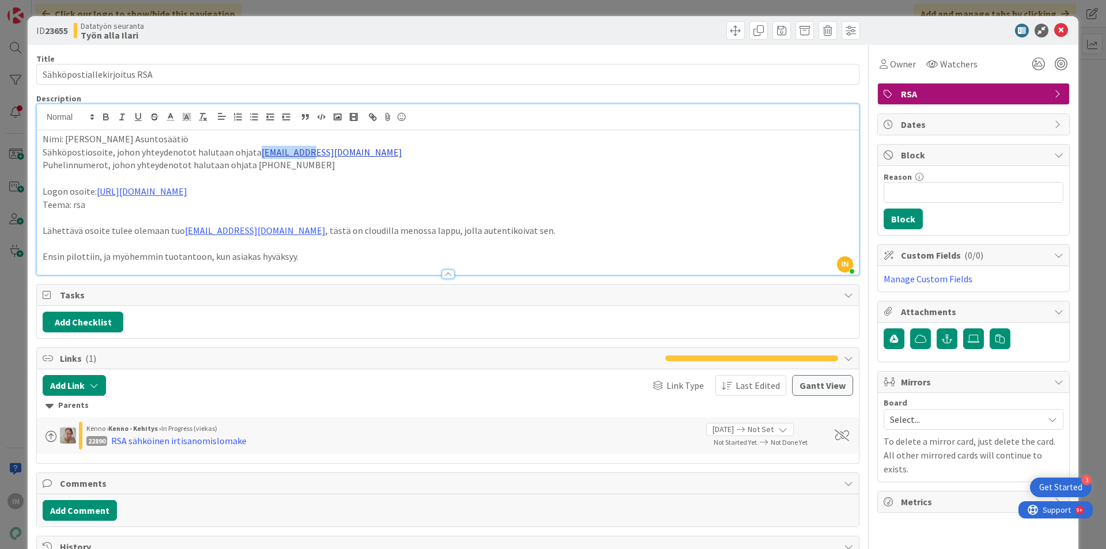
click at [254, 154] on p "Sähköpostiosoite, johon yhteydenotot halutaan ohjata info@rsa.fi" at bounding box center [448, 152] width 810 height 13
copy link "info@rsa.fi"
drag, startPoint x: 287, startPoint y: 161, endPoint x: 253, endPoint y: 162, distance: 34.6
click at [253, 162] on p "Puhelinnumerot, johon yhteydenotot halutaan ohjata +35850 300 8948" at bounding box center [448, 164] width 810 height 13
click at [251, 165] on p "Puhelinnumerot, johon yhteydenotot halutaan ohjata +35850 300 8948" at bounding box center [448, 164] width 810 height 13
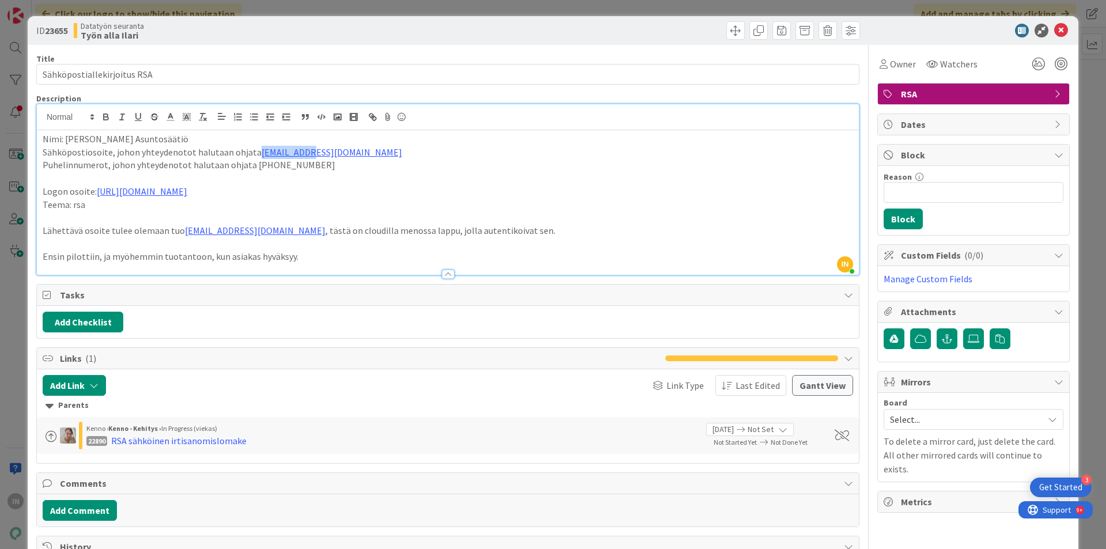
copy p "+35850 300 8948"
click at [377, 12] on div "ID 23655 Datatyön seuranta Työn alla Ilari Title 27 / 128 Sähköpostiallekirjoit…" at bounding box center [553, 274] width 1106 height 549
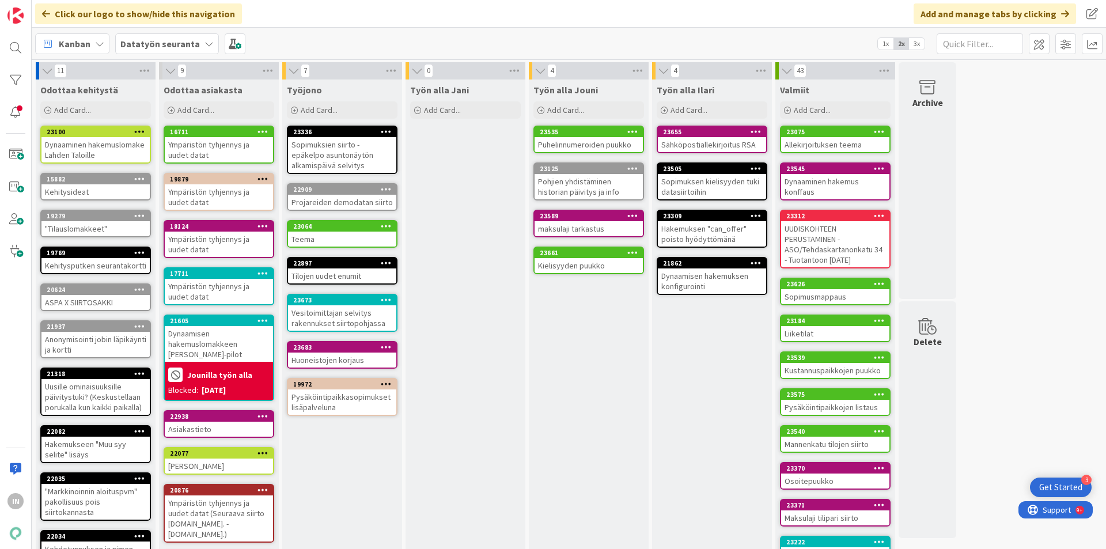
click at [813, 142] on div "Allekirjoituksen teema" at bounding box center [835, 144] width 108 height 15
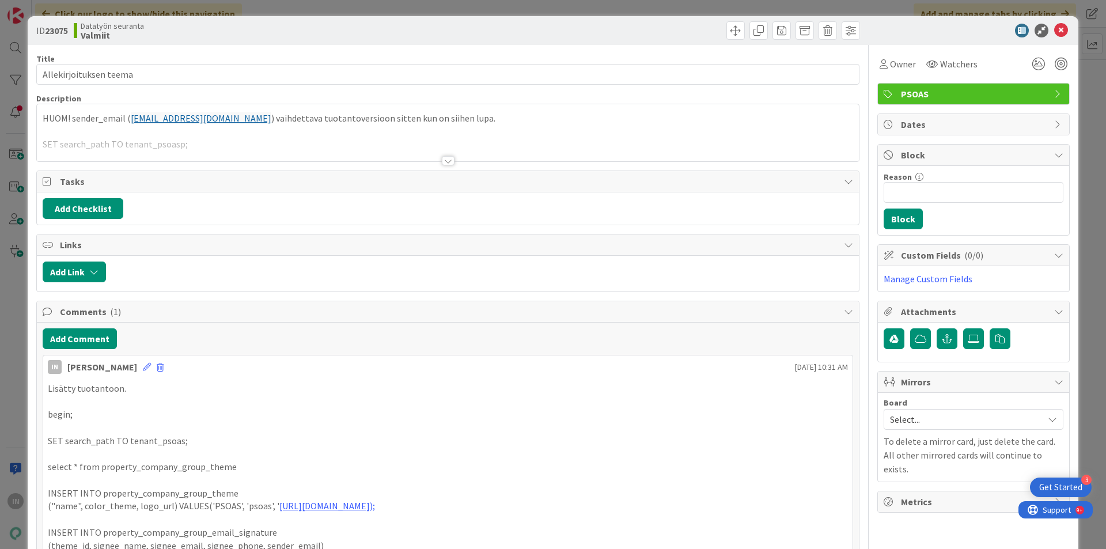
click at [225, 145] on div at bounding box center [448, 146] width 822 height 29
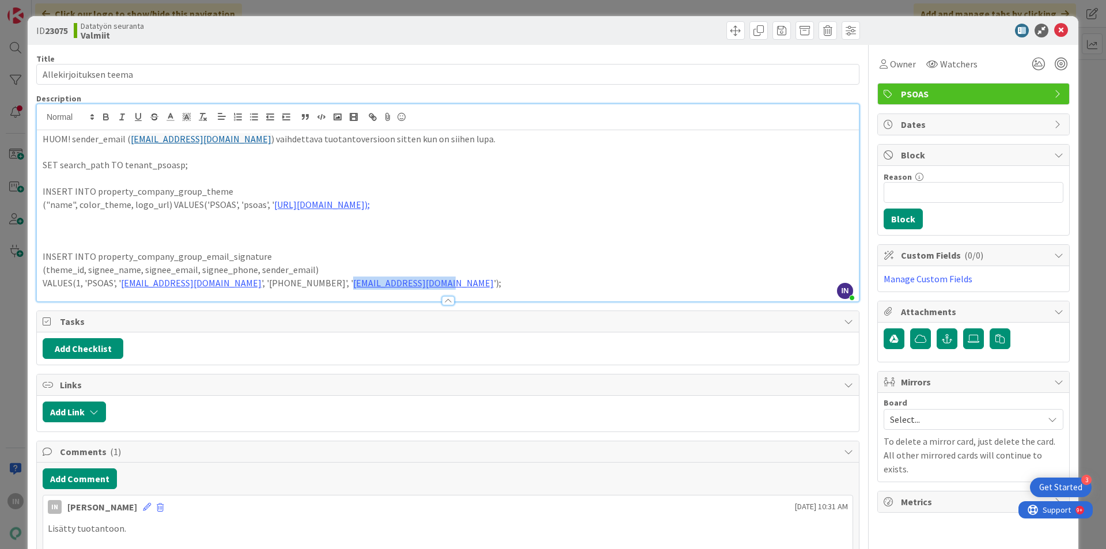
drag, startPoint x: 289, startPoint y: 281, endPoint x: 383, endPoint y: 285, distance: 94.0
click at [383, 285] on p "VALUES(1, 'PSOAS', ' asuntotoimisto@psoas.fi ', '+358 8 317 3110', ' no-reply@k…" at bounding box center [448, 282] width 810 height 13
copy p "' no-reply@kenno-sw.net"
click at [67, 472] on button "Add Comment" at bounding box center [80, 478] width 74 height 21
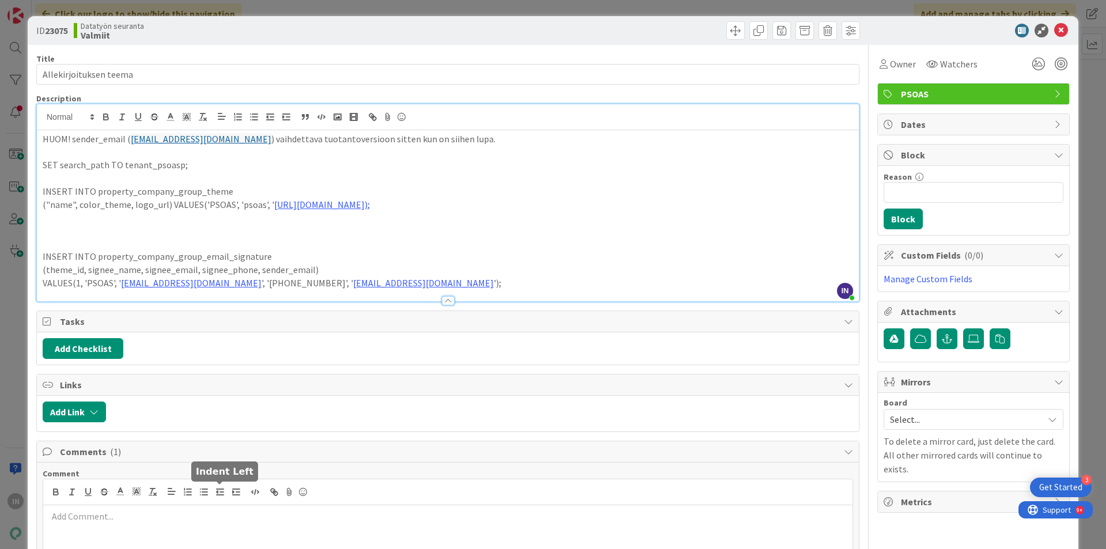
scroll to position [117, 0]
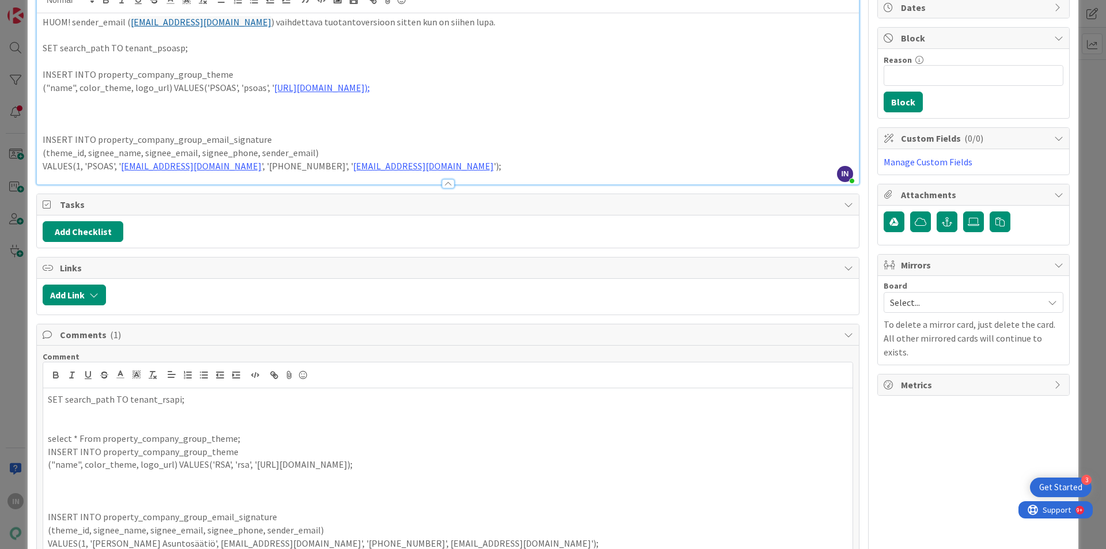
click at [227, 401] on p "SET search_path TO tenant_rsapi;" at bounding box center [448, 399] width 800 height 13
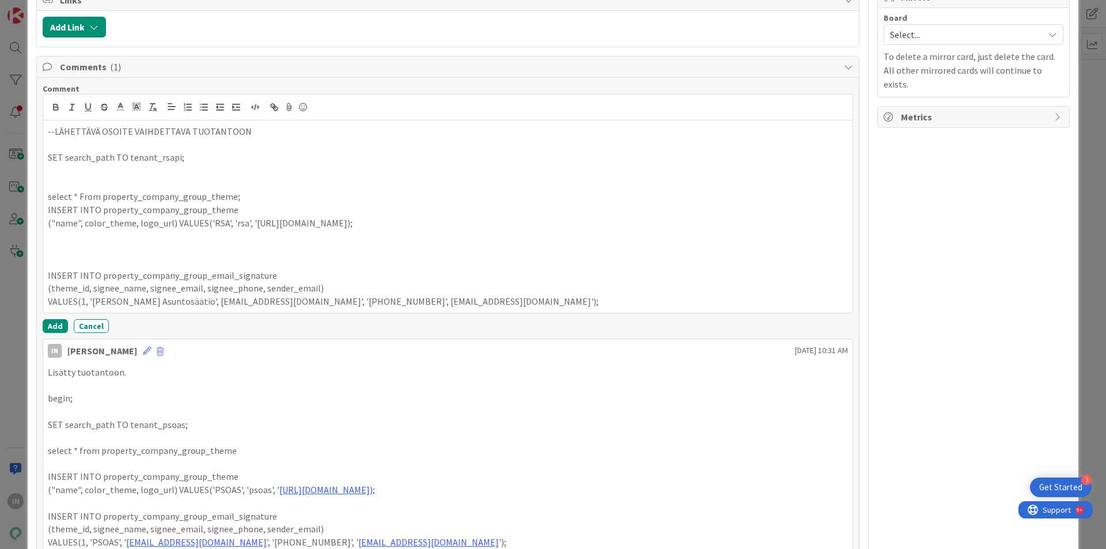
scroll to position [373, 0]
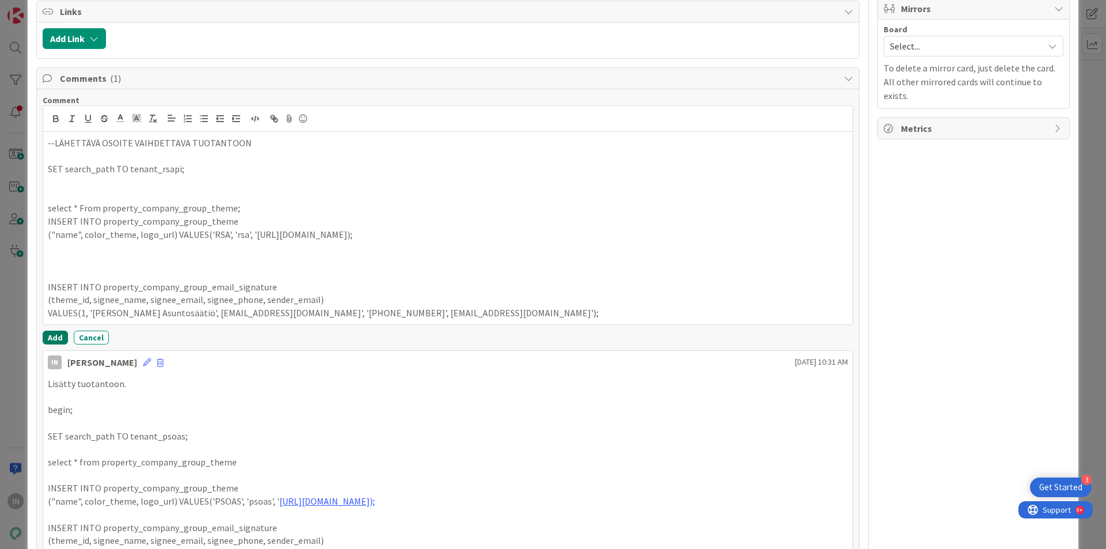
click at [56, 338] on button "Add" at bounding box center [55, 338] width 25 height 14
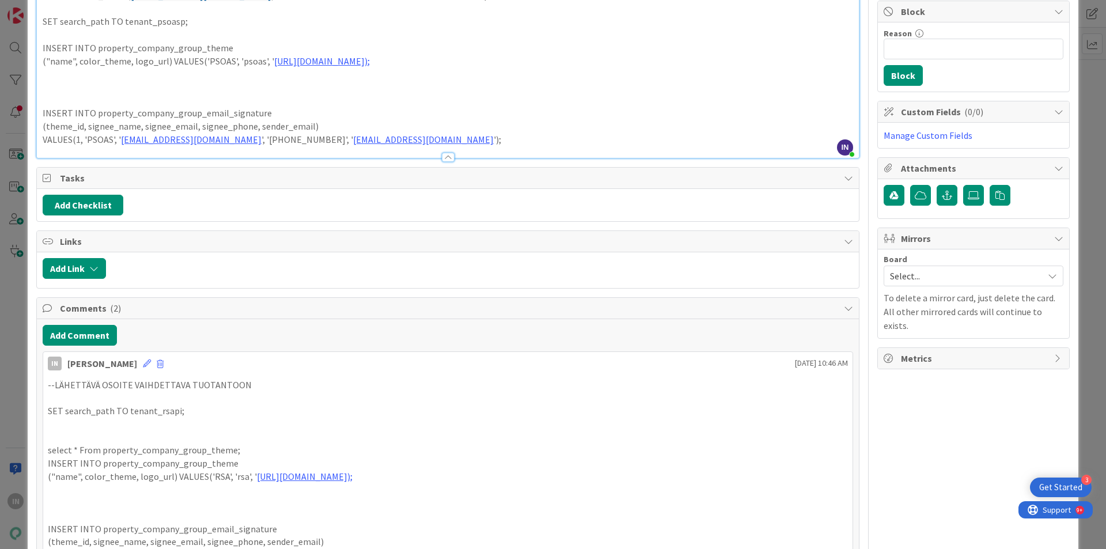
scroll to position [143, 0]
click at [71, 335] on button "Add Comment" at bounding box center [80, 335] width 74 height 21
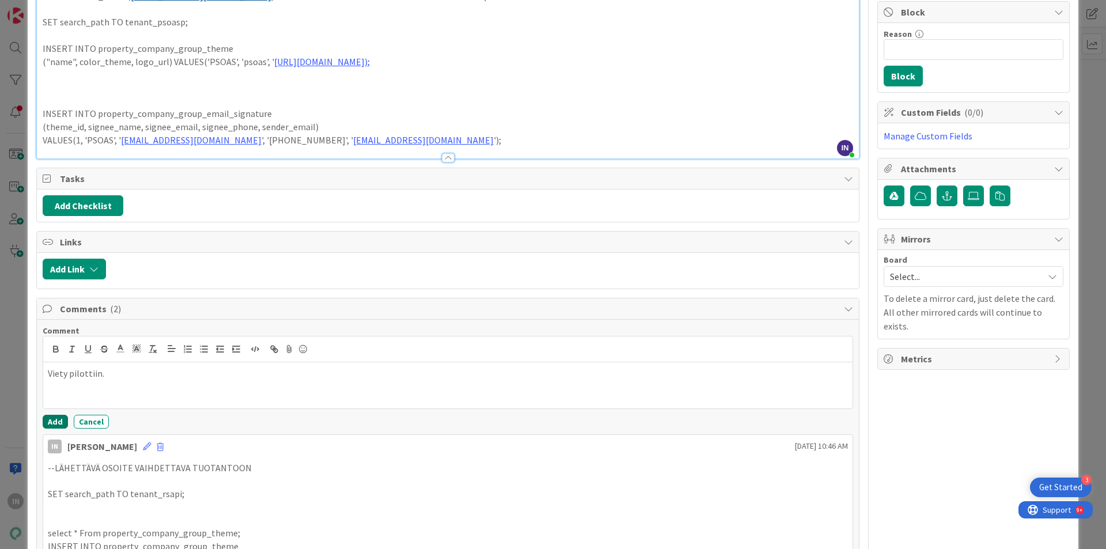
click at [49, 422] on button "Add" at bounding box center [55, 422] width 25 height 14
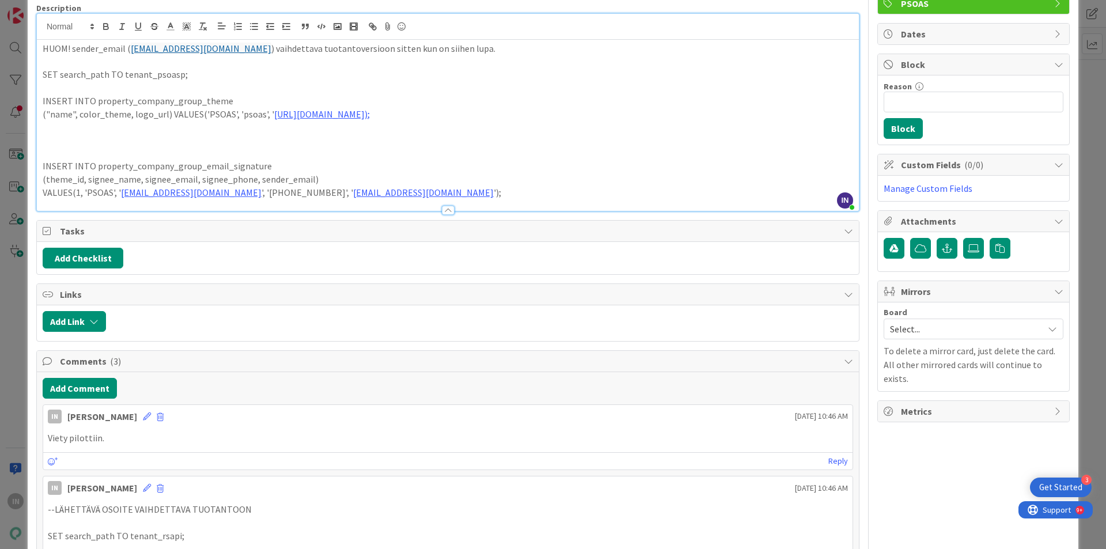
scroll to position [0, 0]
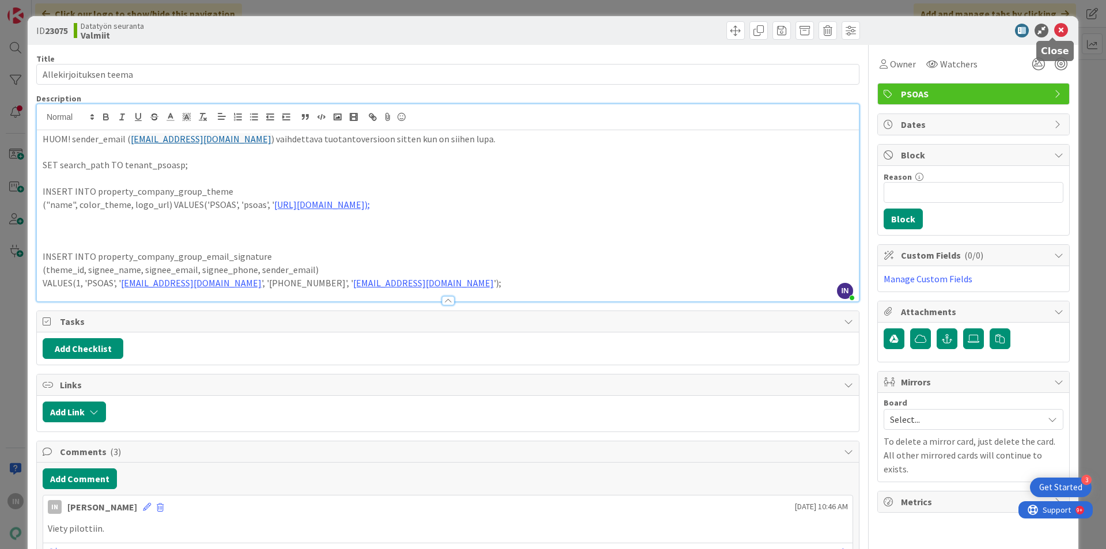
click at [1056, 31] on icon at bounding box center [1061, 31] width 14 height 14
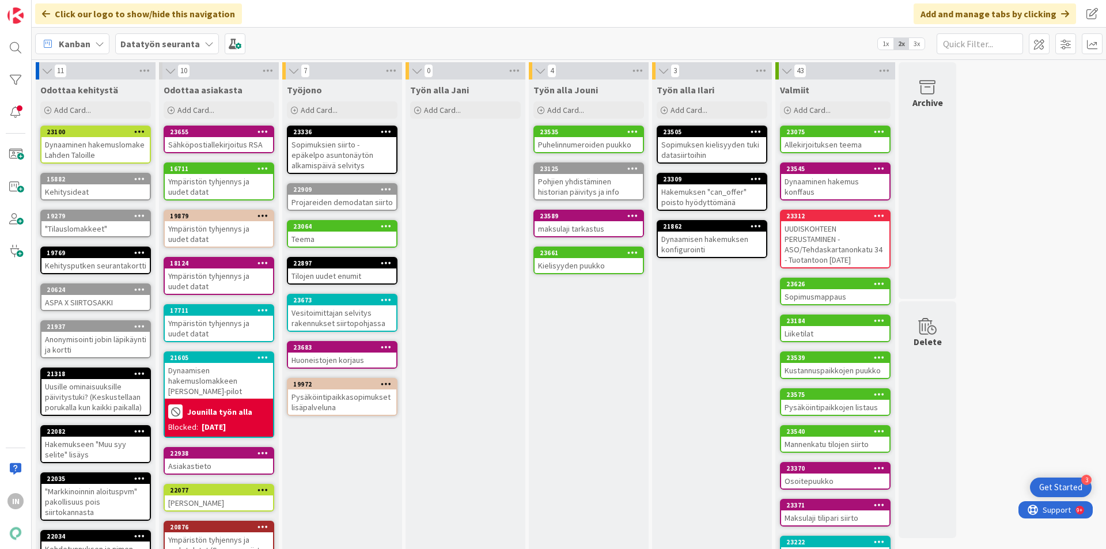
click at [333, 202] on div "Projareiden demodatan siirto" at bounding box center [342, 202] width 108 height 15
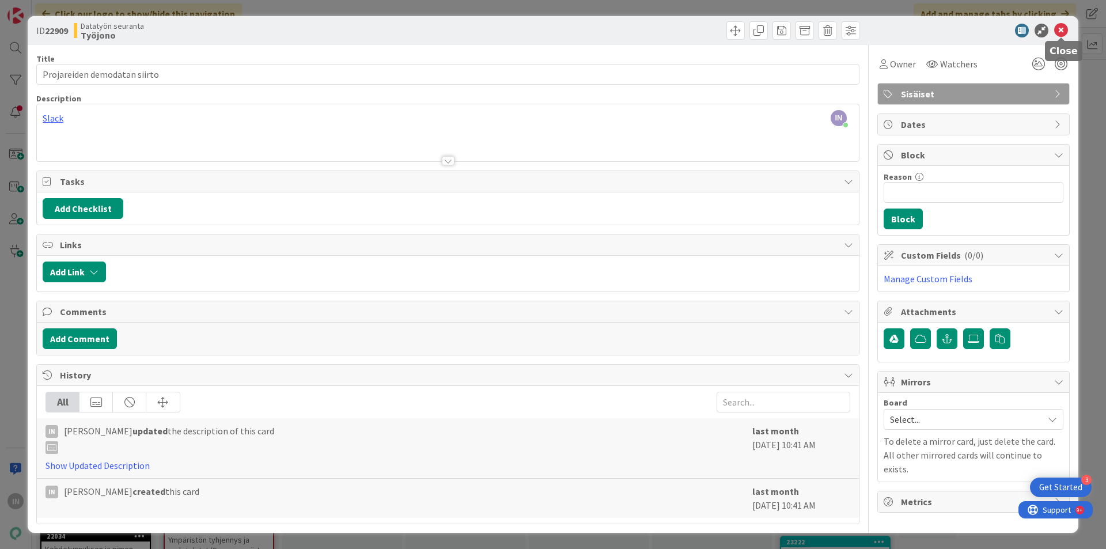
click at [1064, 31] on icon at bounding box center [1061, 31] width 14 height 14
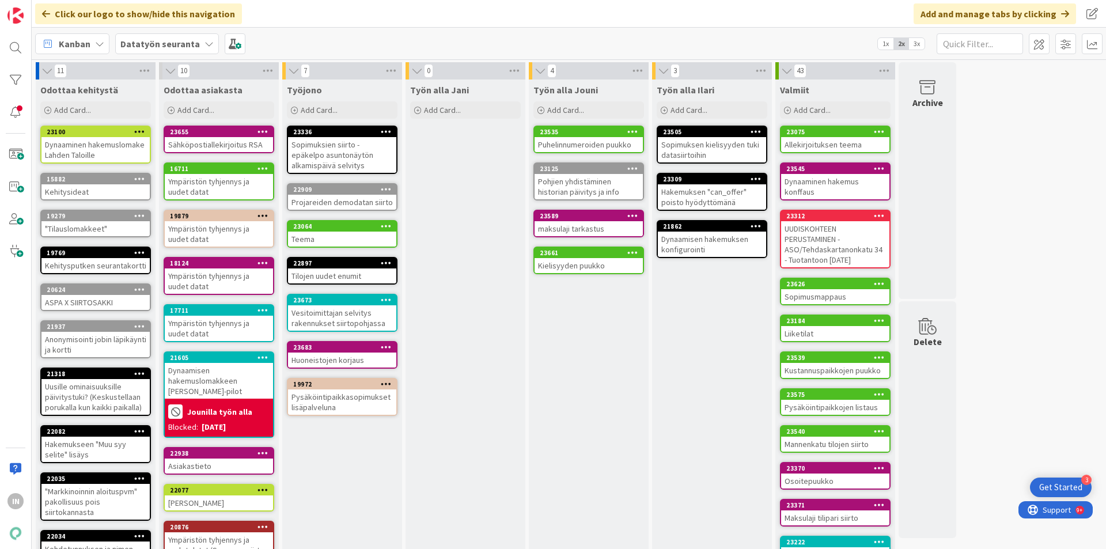
click at [328, 234] on div "Teema" at bounding box center [342, 239] width 108 height 15
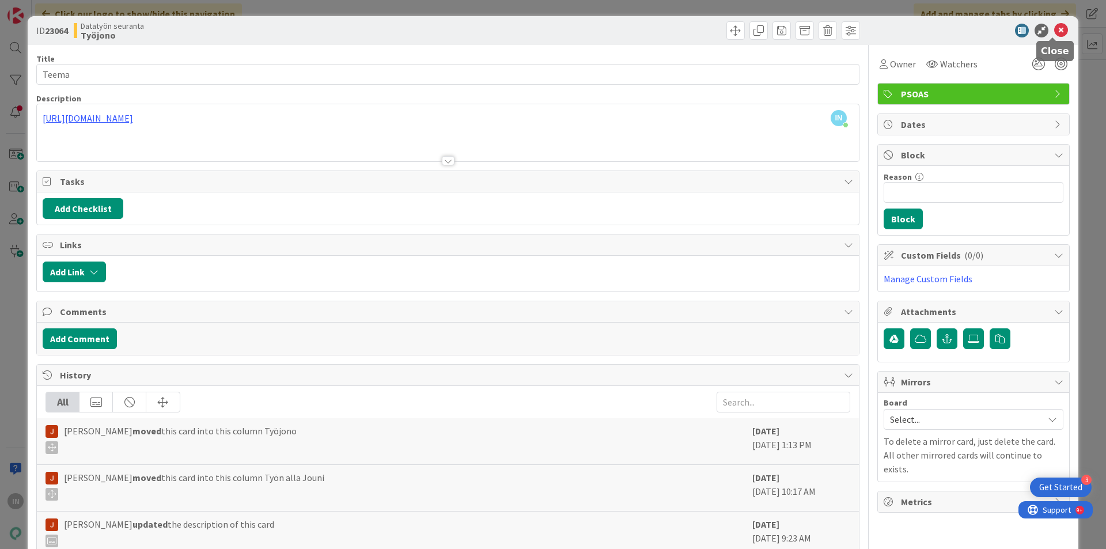
click at [1058, 28] on icon at bounding box center [1061, 31] width 14 height 14
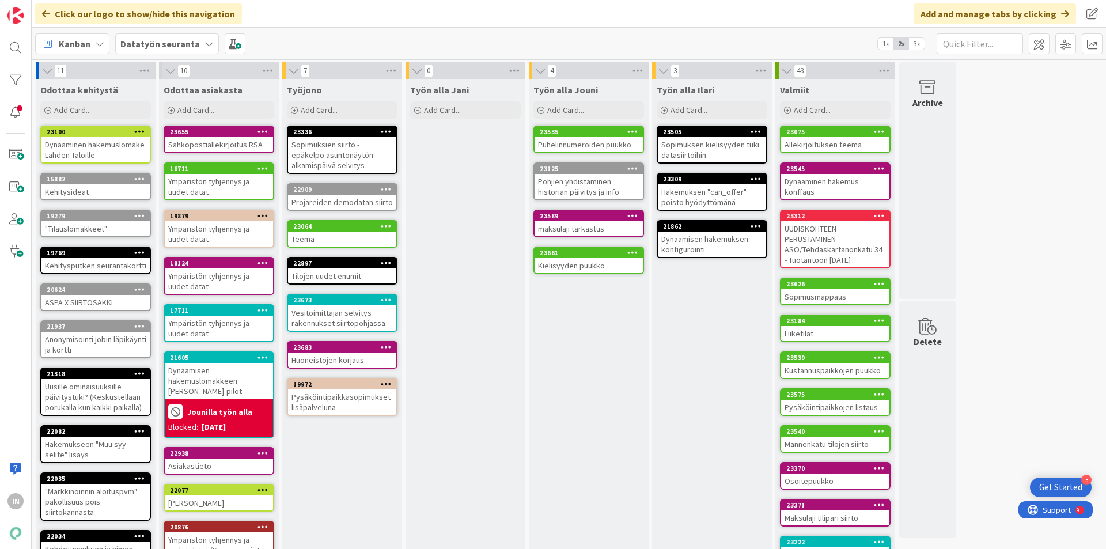
click at [377, 242] on div "Teema" at bounding box center [342, 239] width 108 height 15
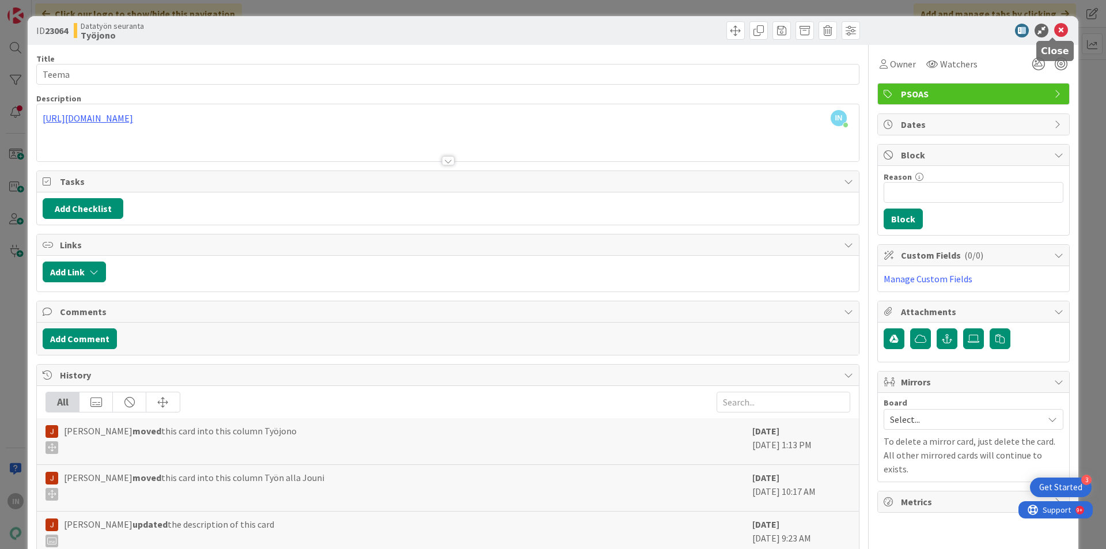
click at [1057, 28] on icon at bounding box center [1061, 31] width 14 height 14
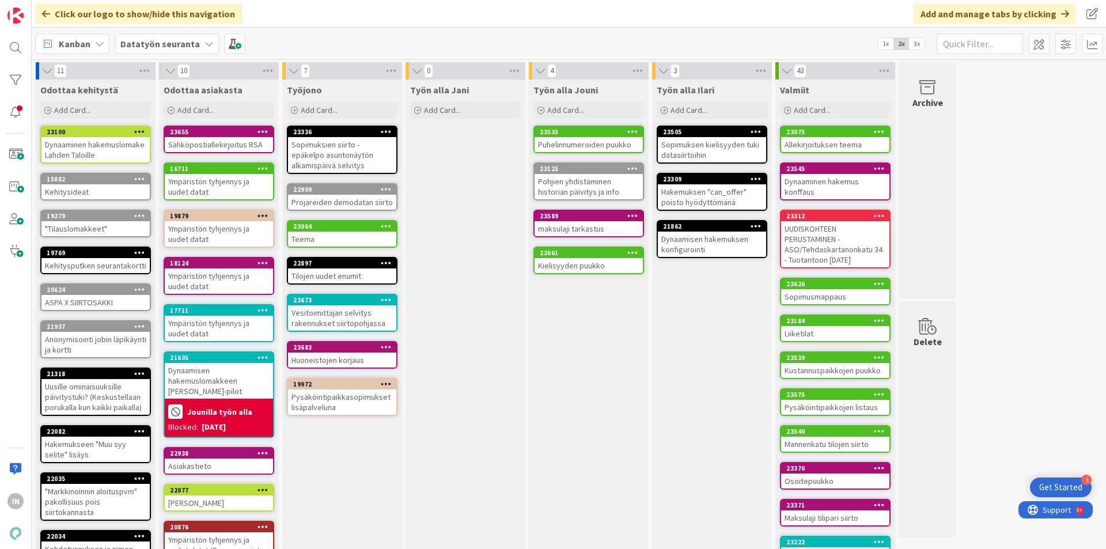
click at [329, 243] on div "Teema" at bounding box center [342, 239] width 108 height 15
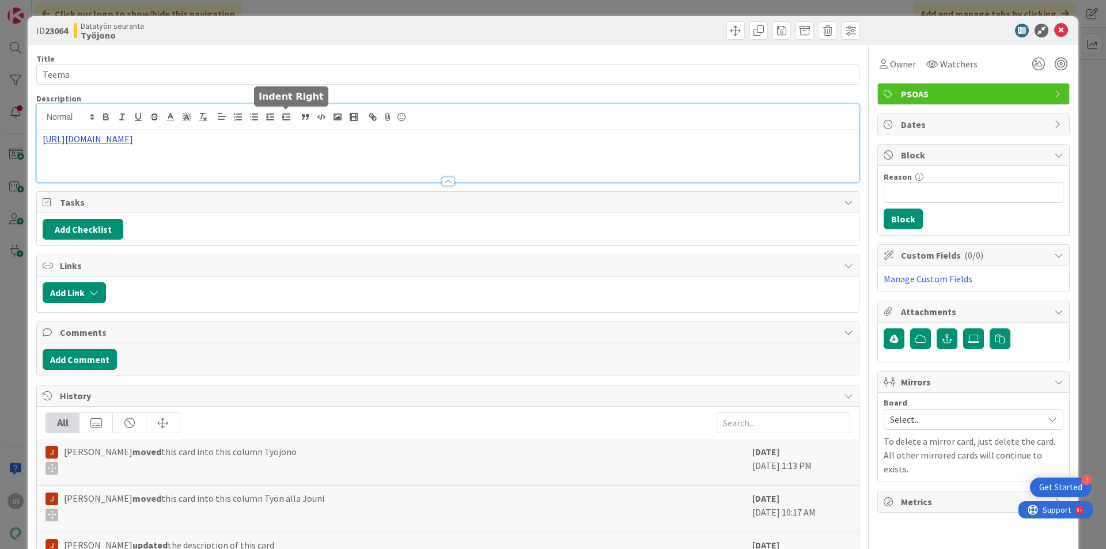
click at [286, 120] on div "https://pandiaoy.slack.com/archives/C082CRE20CC/p1756713665718909" at bounding box center [448, 143] width 822 height 78
click at [192, 164] on link "https://pandiaoy.slack.com/archives/C082CRE20CC/p1756713665718909" at bounding box center [152, 161] width 79 height 15
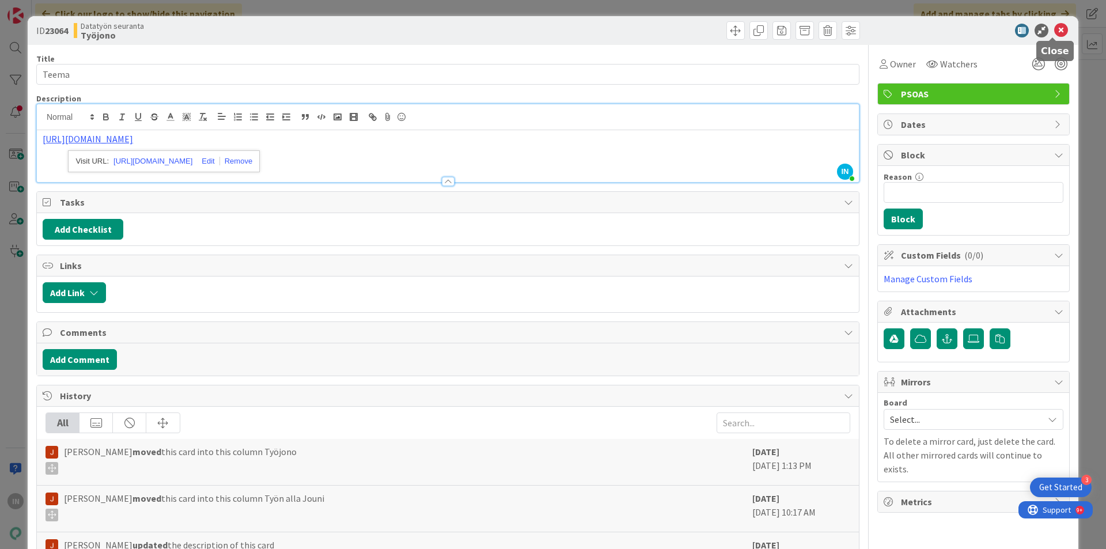
click at [1059, 32] on icon at bounding box center [1061, 31] width 14 height 14
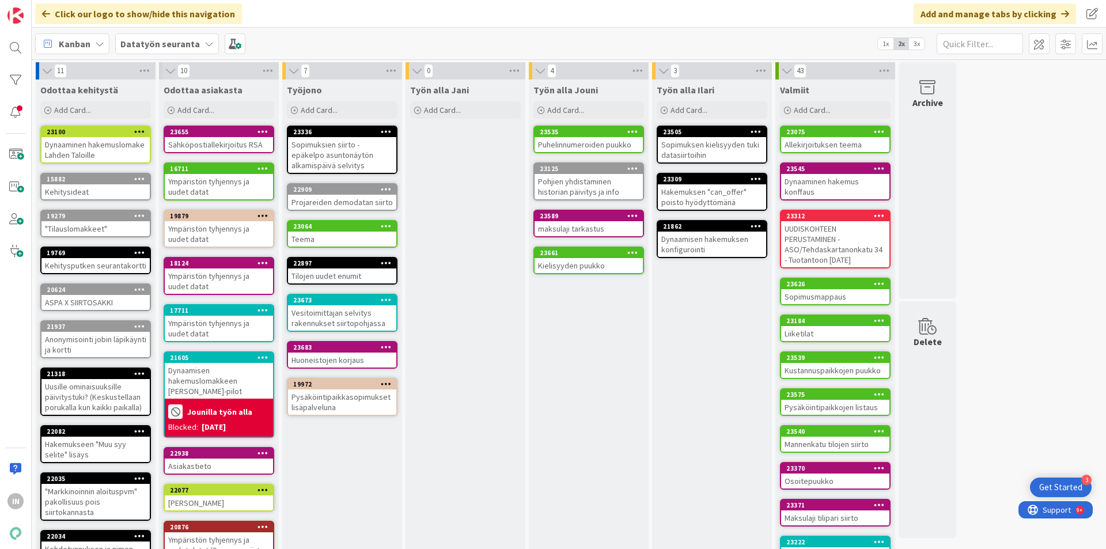
click at [837, 145] on div "Allekirjoituksen teema" at bounding box center [835, 144] width 108 height 15
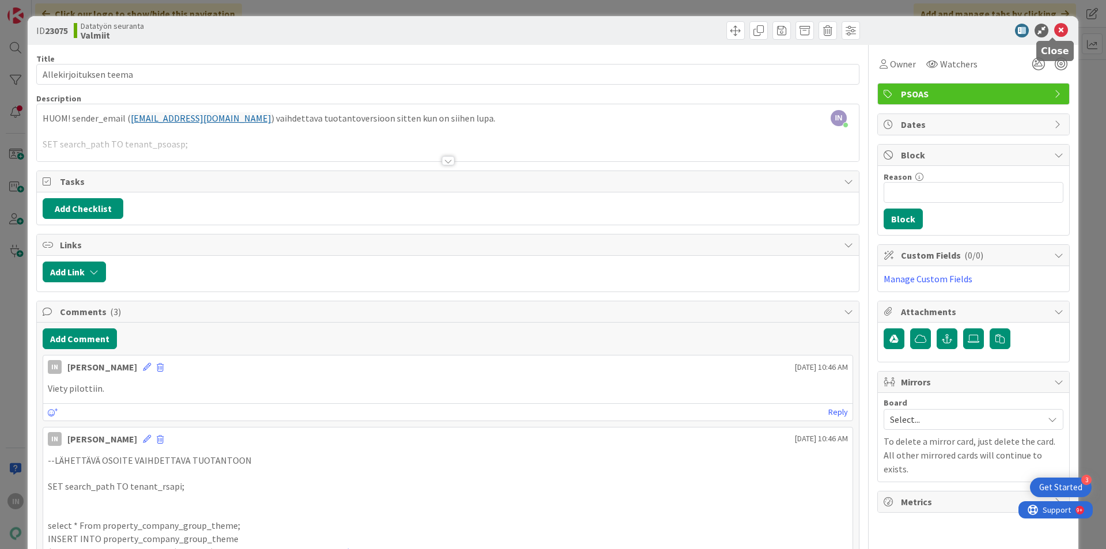
click at [1054, 28] on icon at bounding box center [1061, 31] width 14 height 14
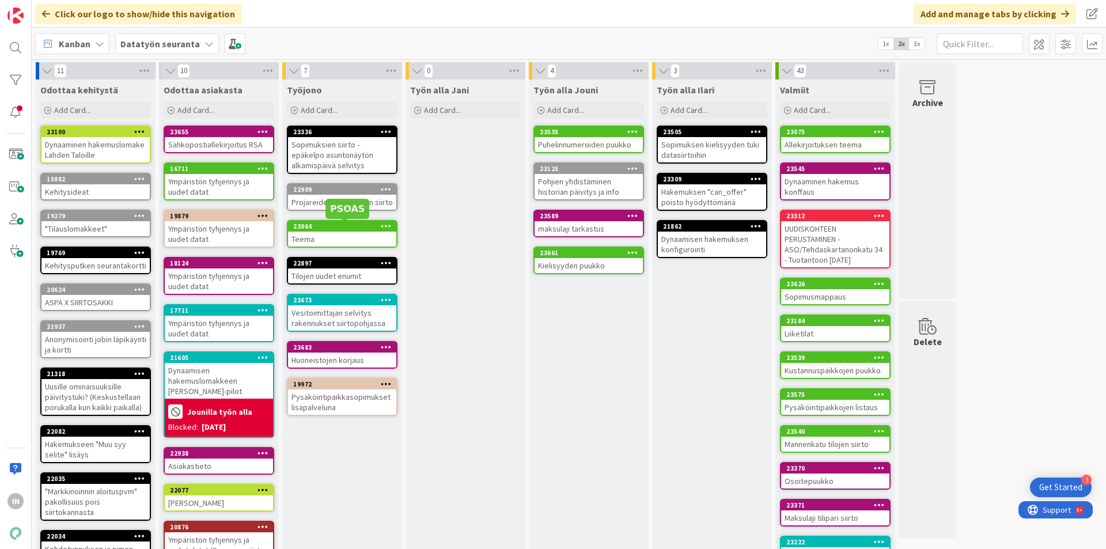
click at [337, 231] on div "23064" at bounding box center [342, 226] width 108 height 10
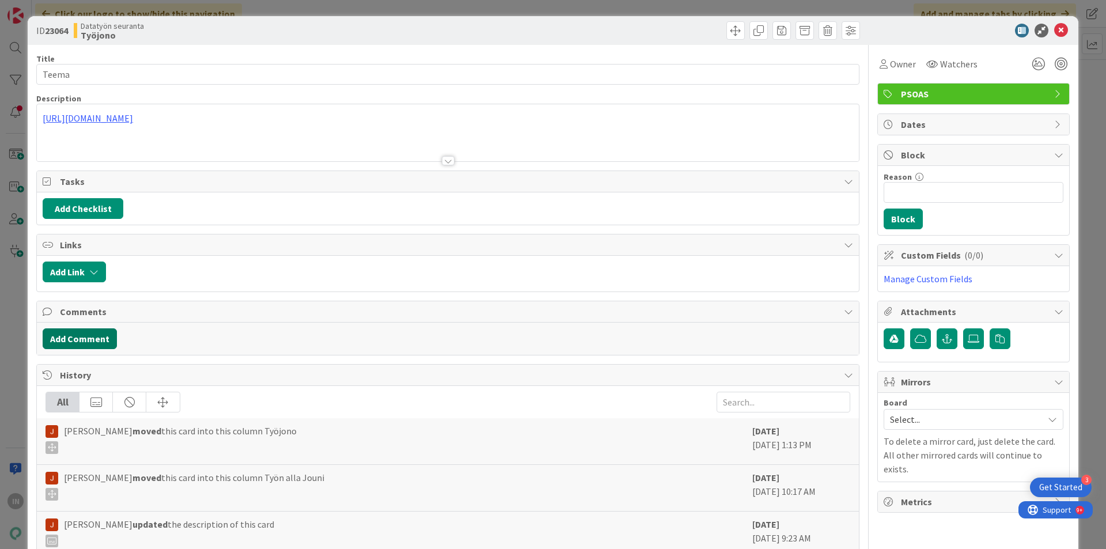
click at [63, 336] on button "Add Comment" at bounding box center [80, 338] width 74 height 21
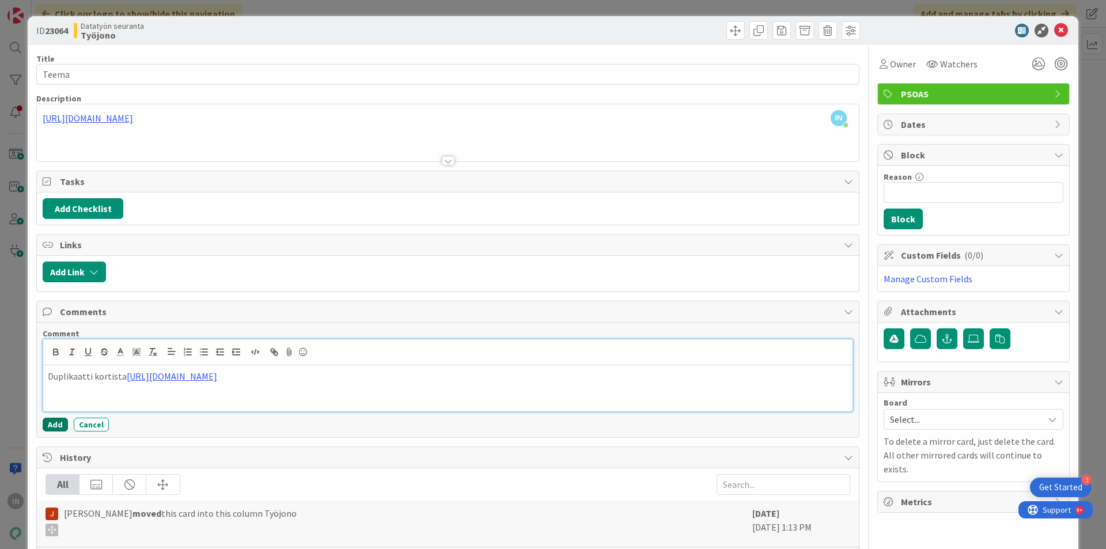
click at [51, 427] on button "Add" at bounding box center [55, 425] width 25 height 14
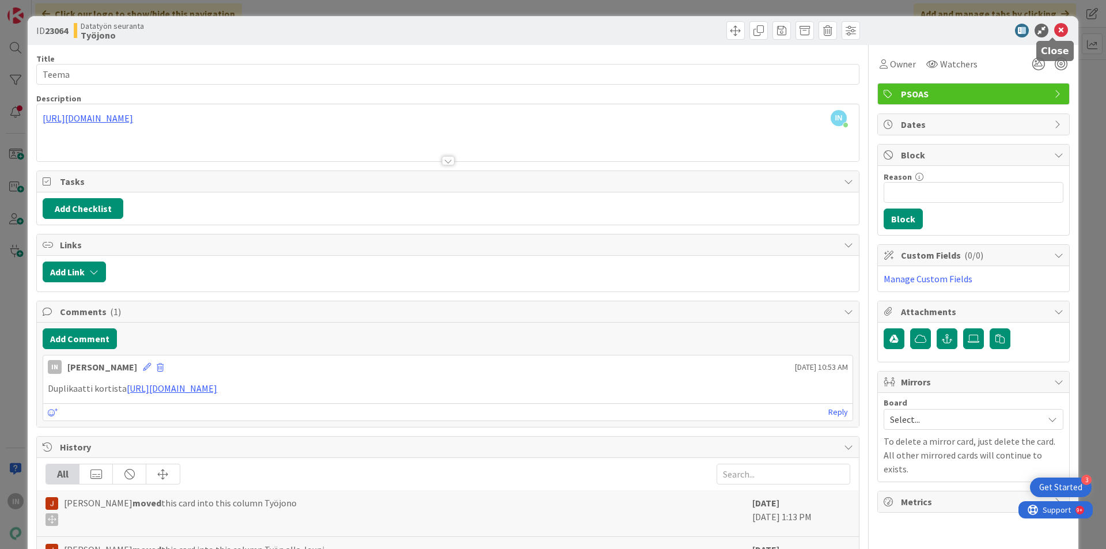
click at [1054, 27] on icon at bounding box center [1061, 31] width 14 height 14
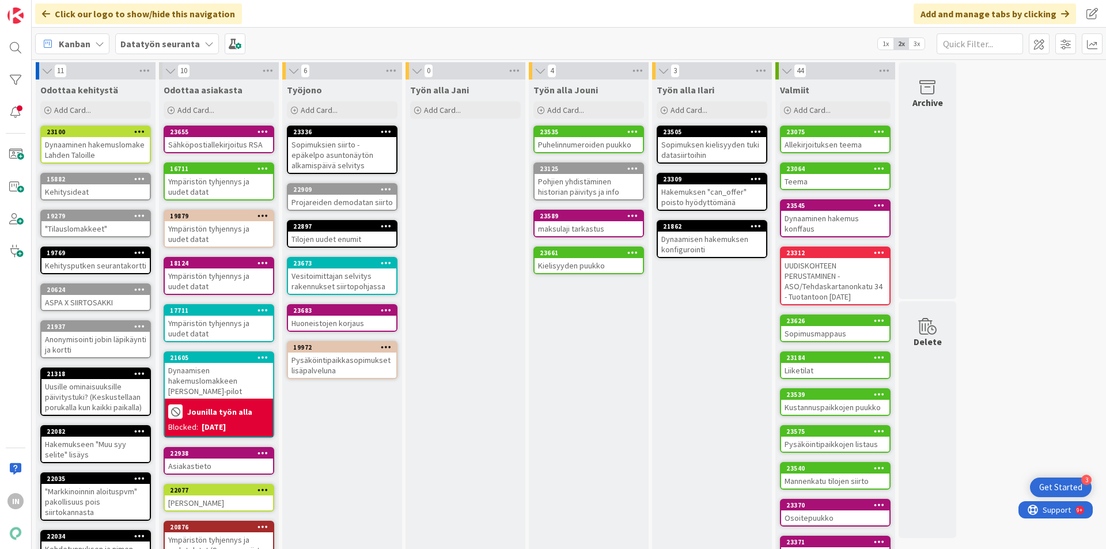
click at [317, 240] on div "Tilojen uudet enumit" at bounding box center [342, 239] width 108 height 15
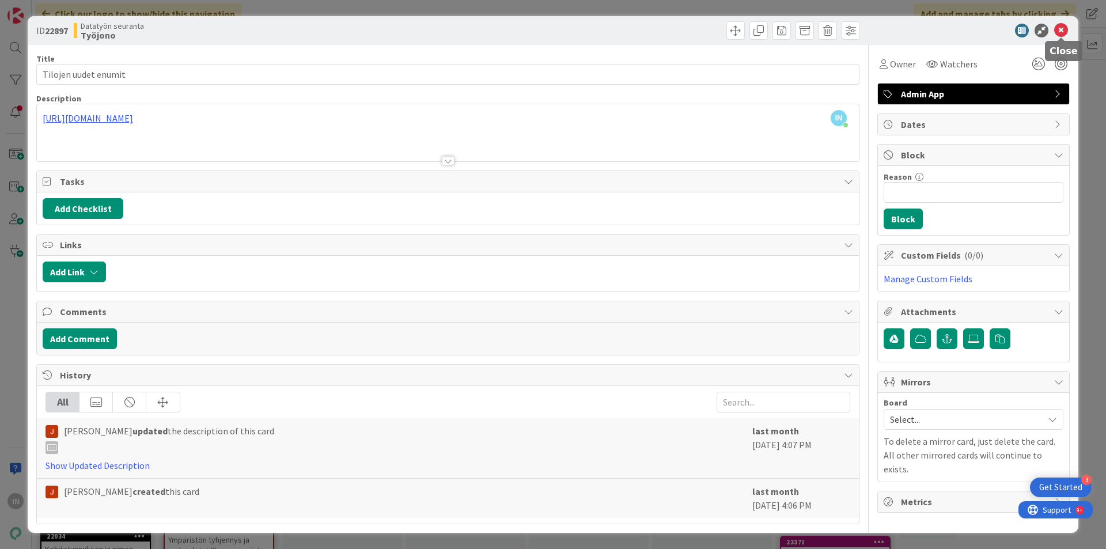
click at [1064, 33] on icon at bounding box center [1061, 31] width 14 height 14
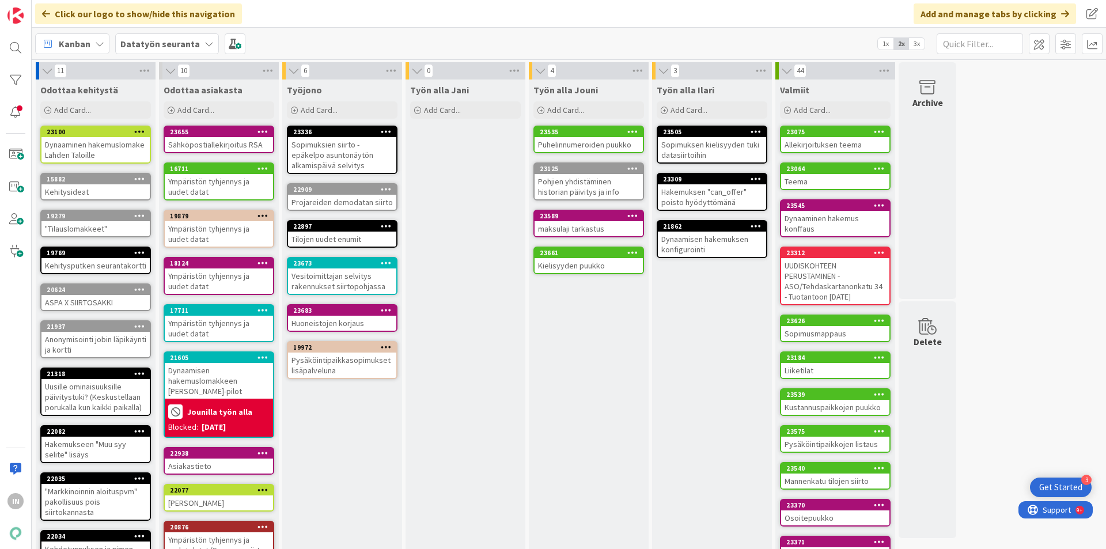
click at [336, 319] on div "Huoneistojen korjaus" at bounding box center [342, 323] width 108 height 15
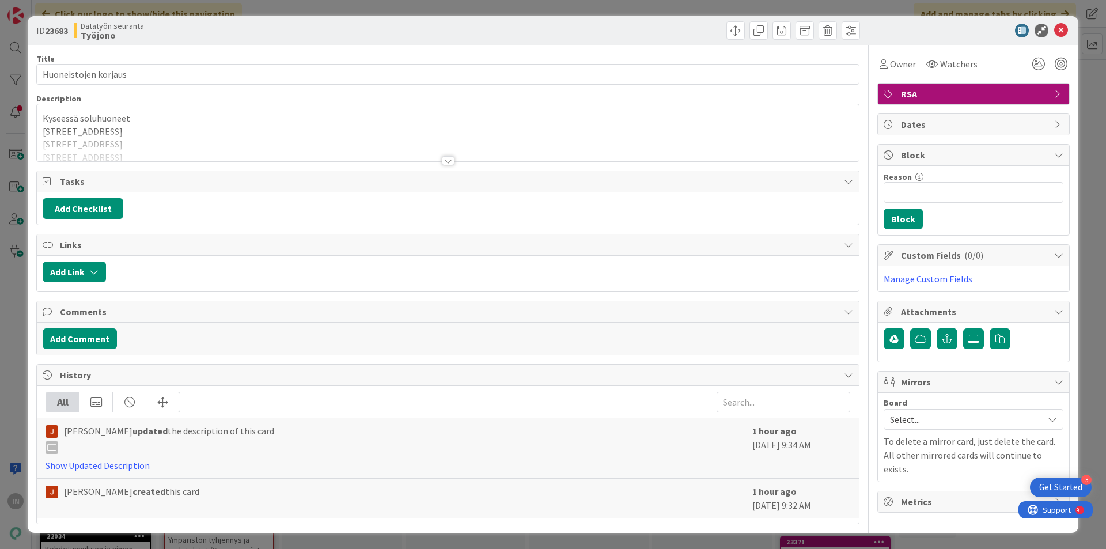
click at [447, 162] on div at bounding box center [448, 160] width 13 height 9
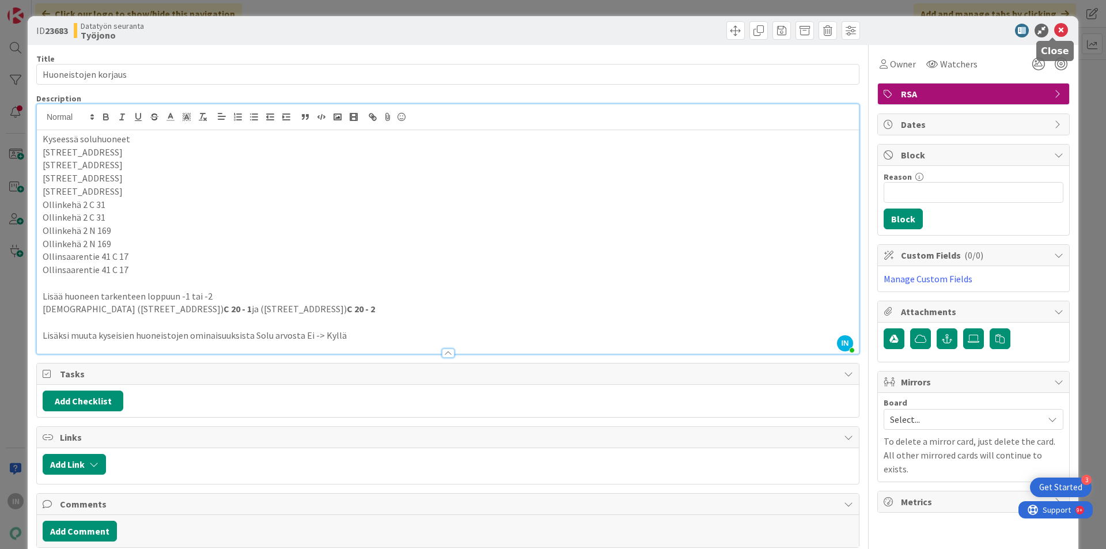
click at [1054, 31] on icon at bounding box center [1061, 31] width 14 height 14
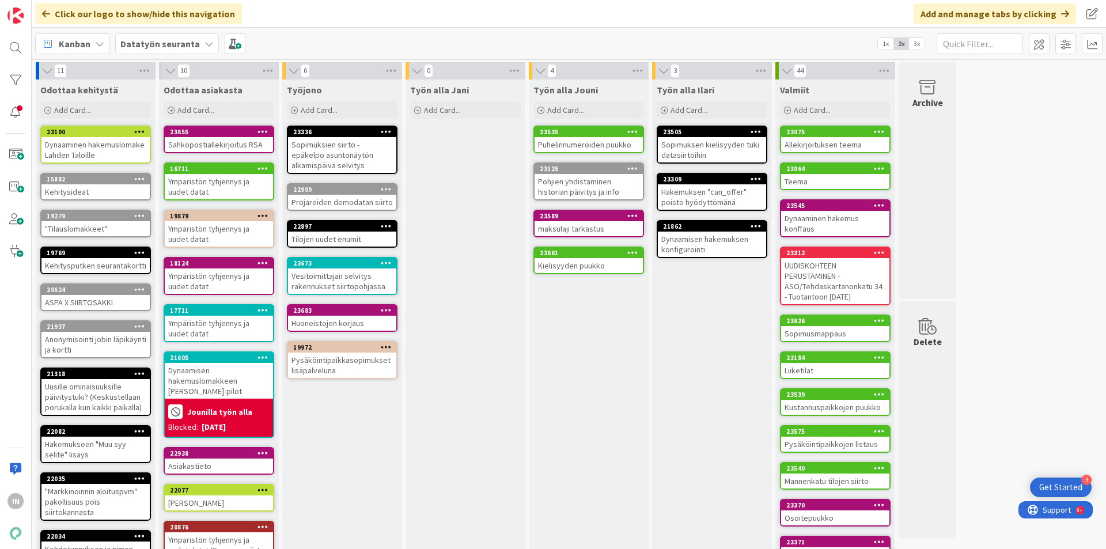
click at [263, 529] on div "Ympäristön tyhjennys ja uudet datat (Seuraava siirto dd.mm. - dd.mm.)" at bounding box center [219, 555] width 108 height 46
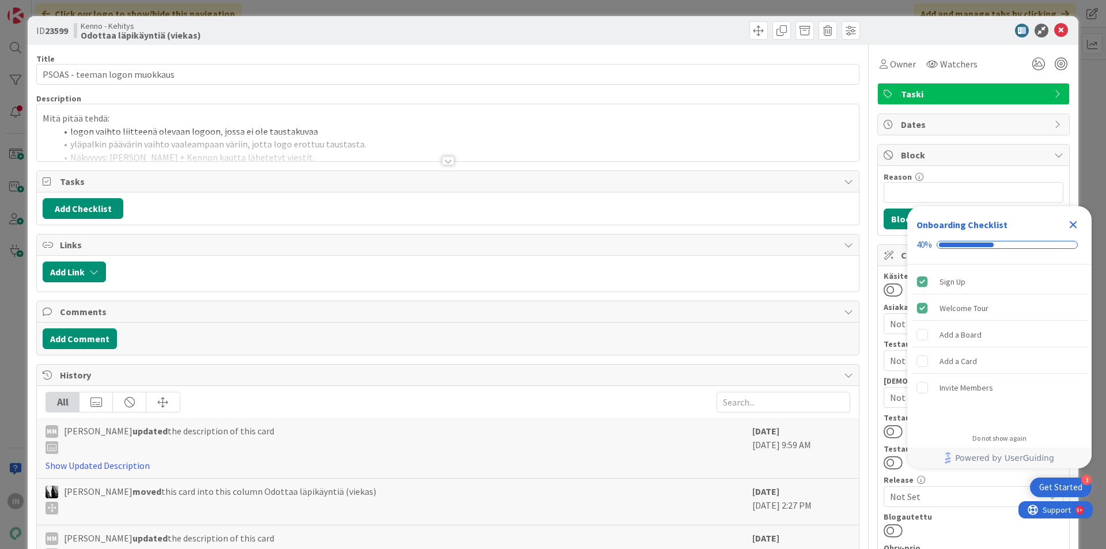
click at [439, 155] on div at bounding box center [448, 146] width 822 height 29
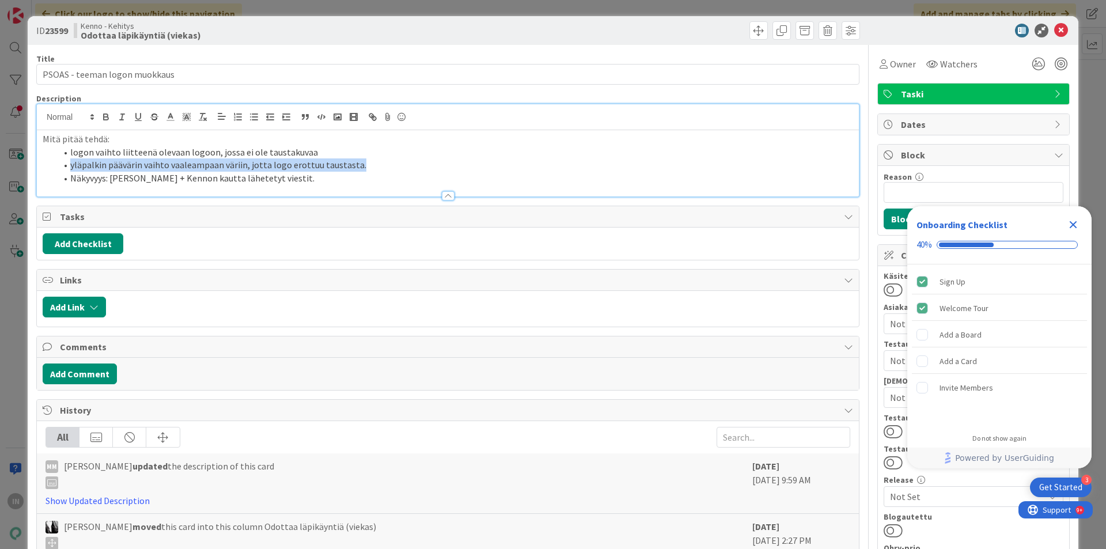
drag, startPoint x: 71, startPoint y: 167, endPoint x: 374, endPoint y: 165, distance: 302.9
click at [374, 165] on li "yläpalkin päävärin vaihto vaaleampaan väriin, jotta logo erottuu taustasta." at bounding box center [454, 164] width 796 height 13
copy li "yläpalkin päävärin vaihto vaaleampaan väriin, jotta logo erottuu taustasta."
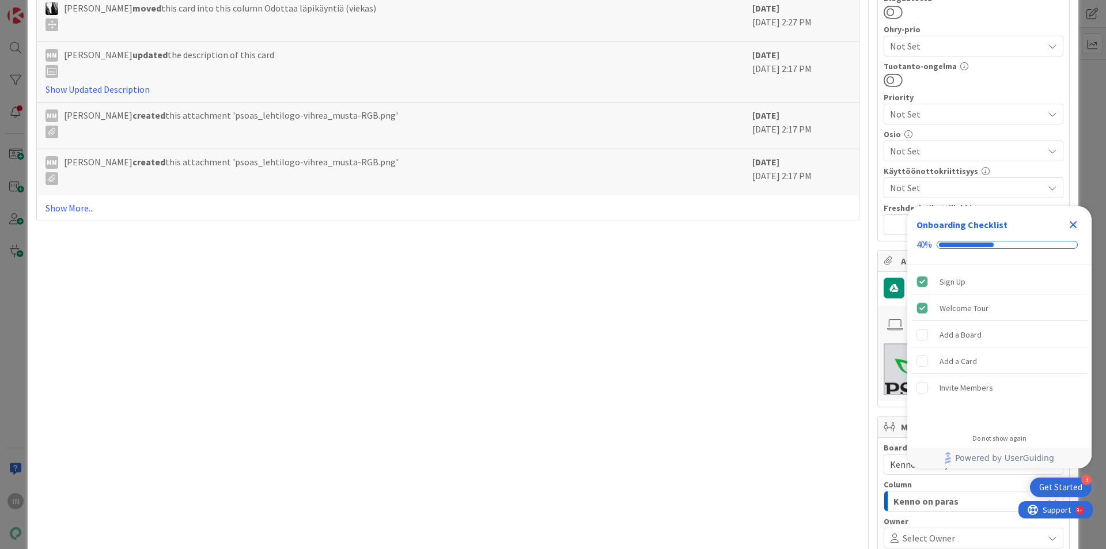
scroll to position [675, 0]
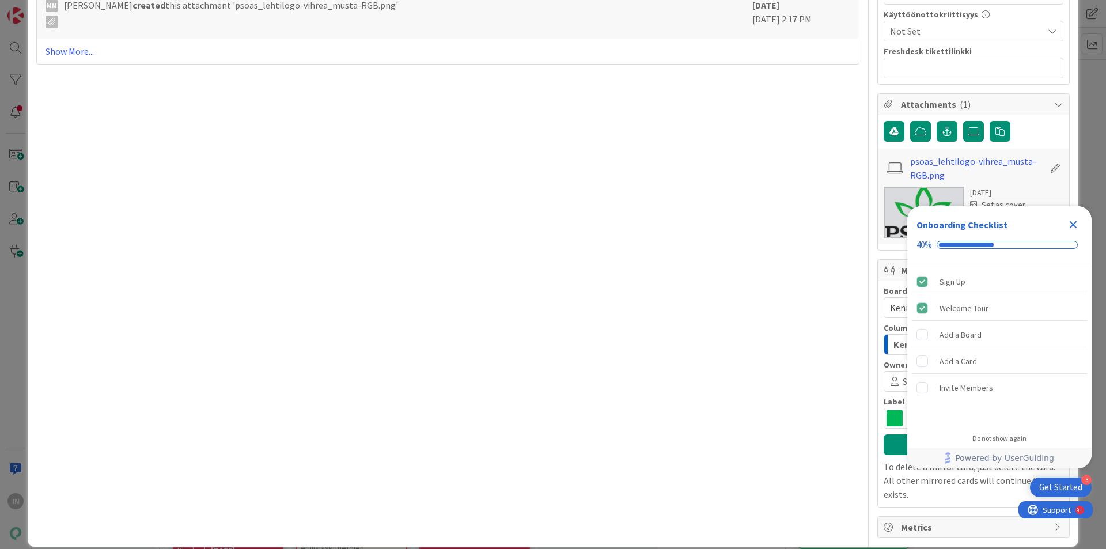
click at [1078, 225] on icon "Close Checklist" at bounding box center [1073, 225] width 14 height 14
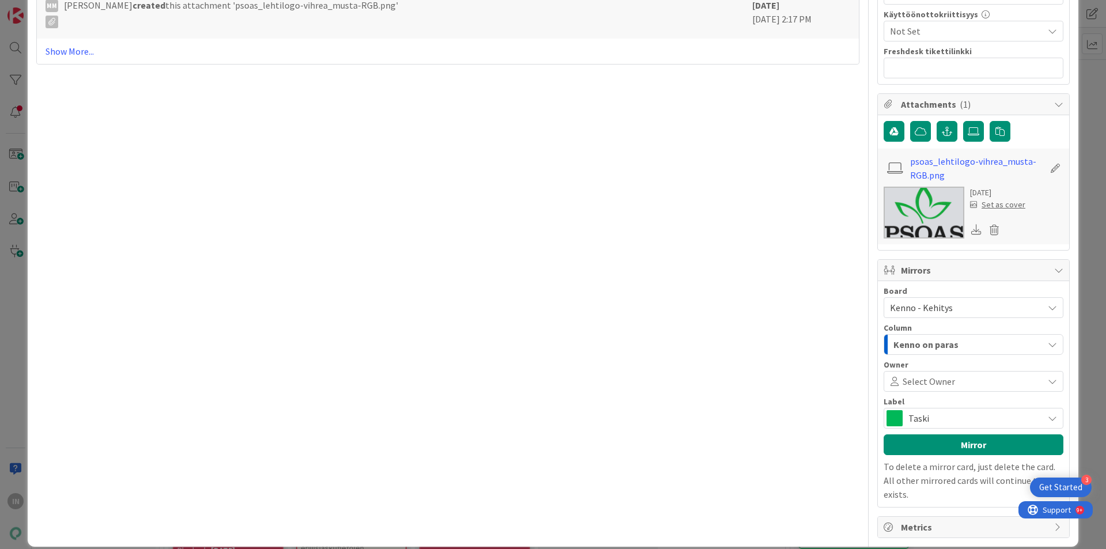
scroll to position [0, 0]
